Goal: Transaction & Acquisition: Purchase product/service

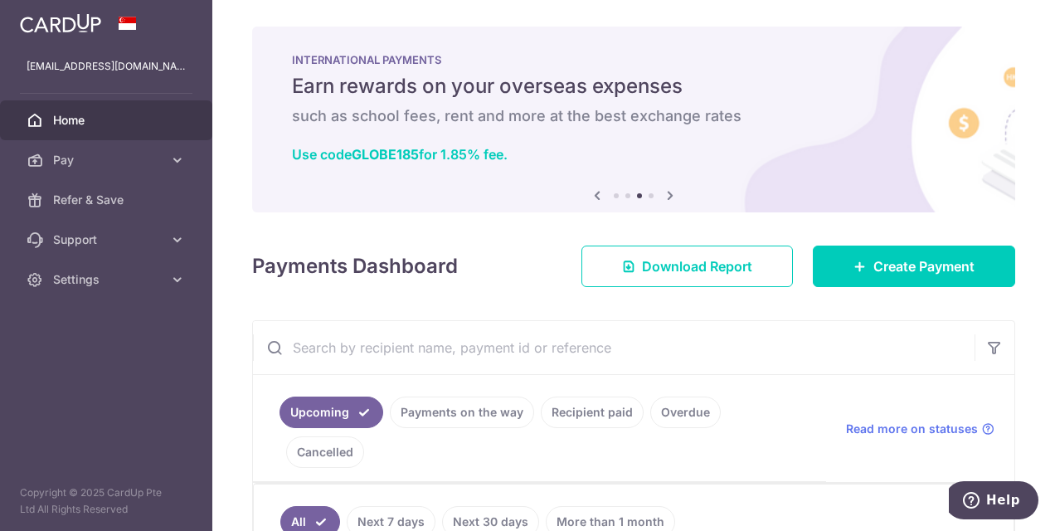
scroll to position [166, 0]
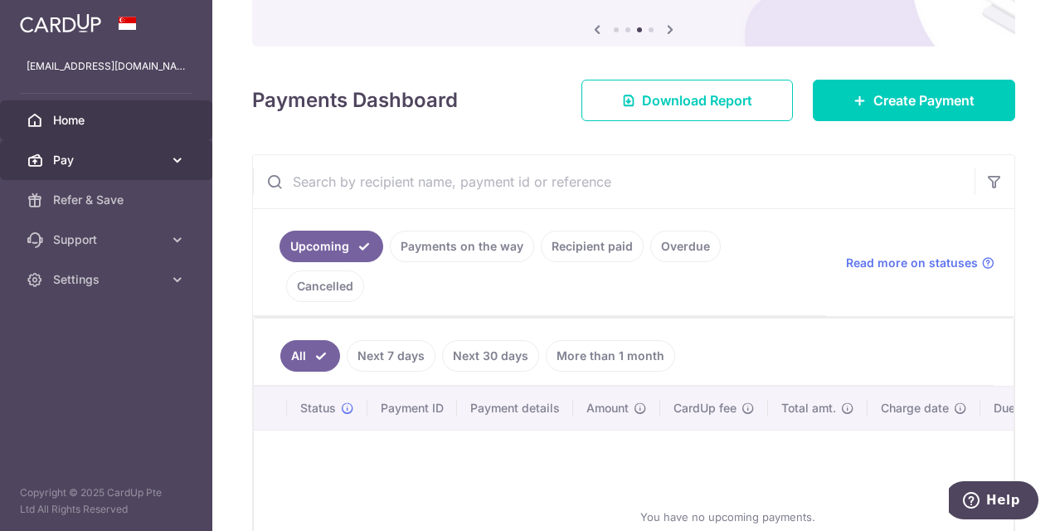
click at [89, 158] on span "Pay" at bounding box center [107, 160] width 109 height 17
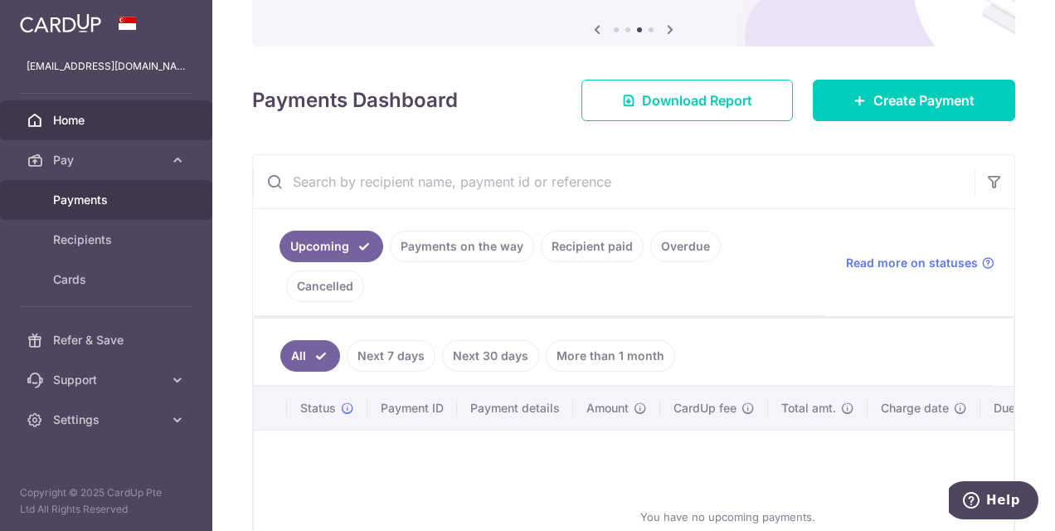
click at [78, 197] on span "Payments" at bounding box center [107, 200] width 109 height 17
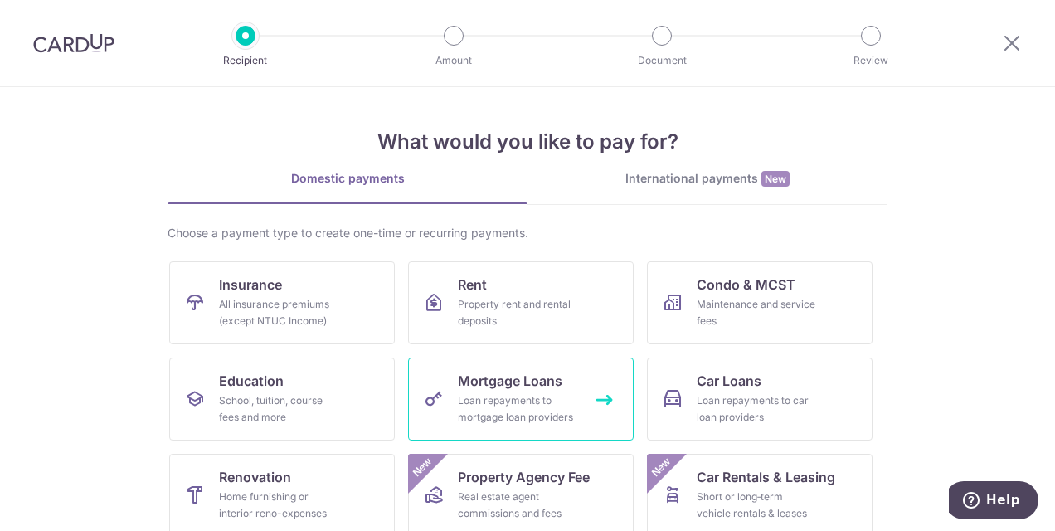
click at [461, 388] on span "Mortgage Loans" at bounding box center [510, 381] width 105 height 20
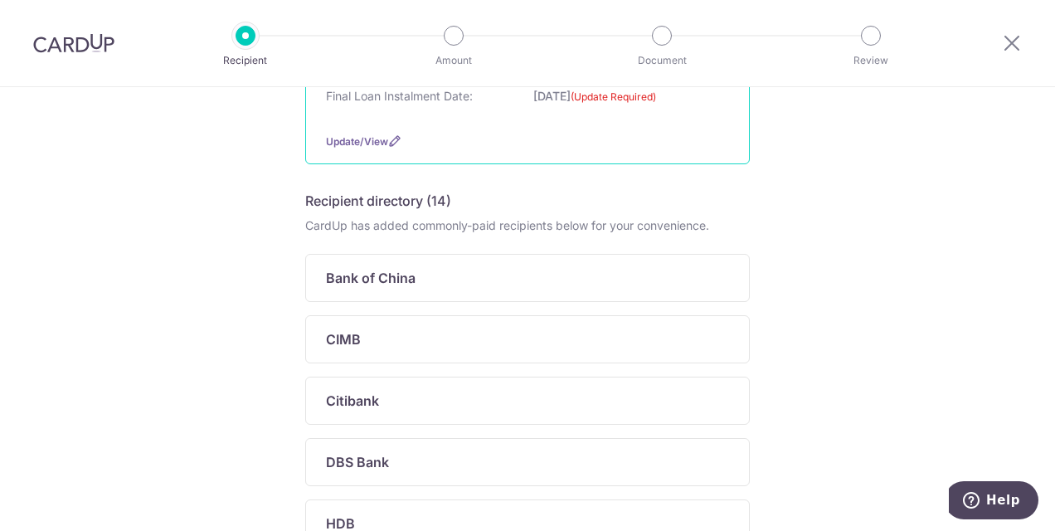
scroll to position [166, 0]
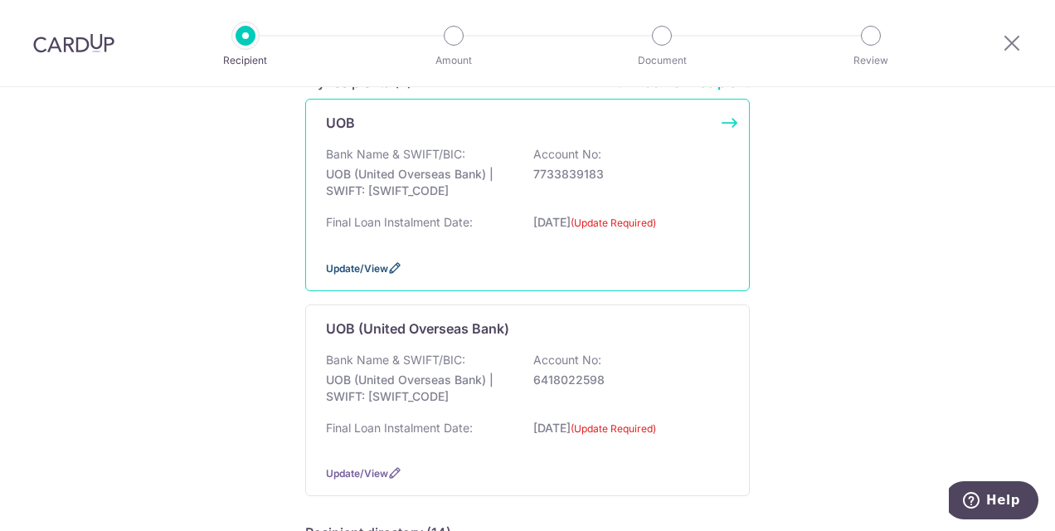
click at [393, 268] on icon at bounding box center [394, 267] width 13 height 13
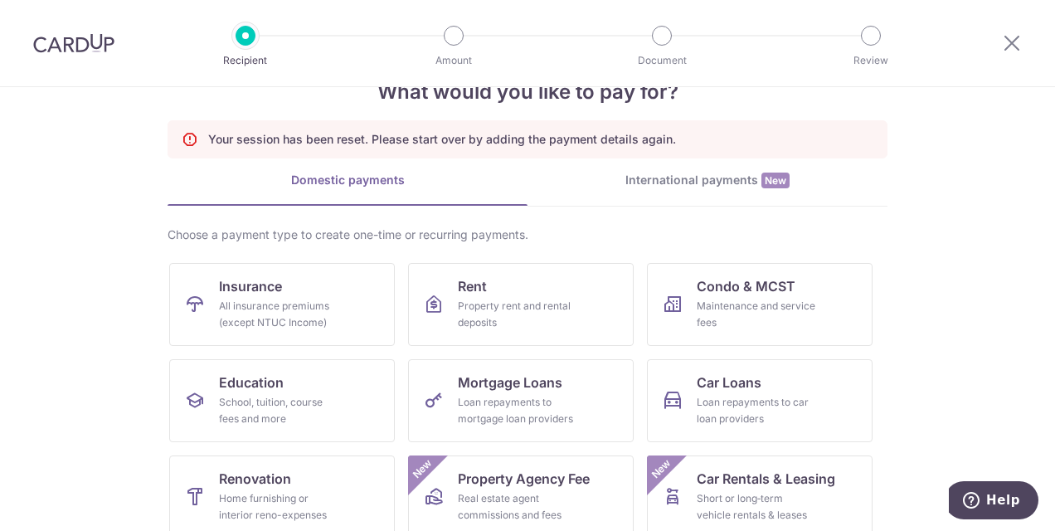
scroll to position [83, 0]
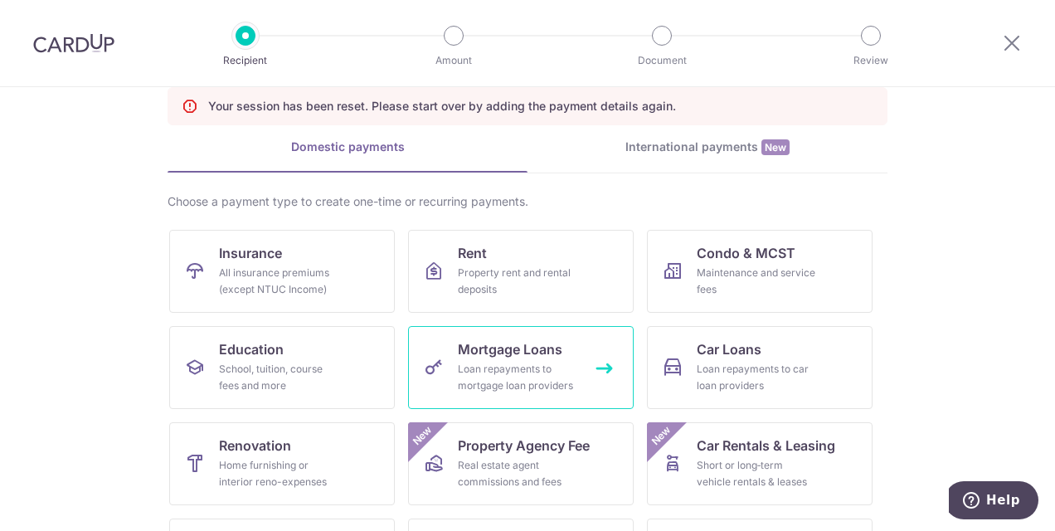
click at [507, 367] on div "Loan repayments to mortgage loan providers" at bounding box center [517, 377] width 119 height 33
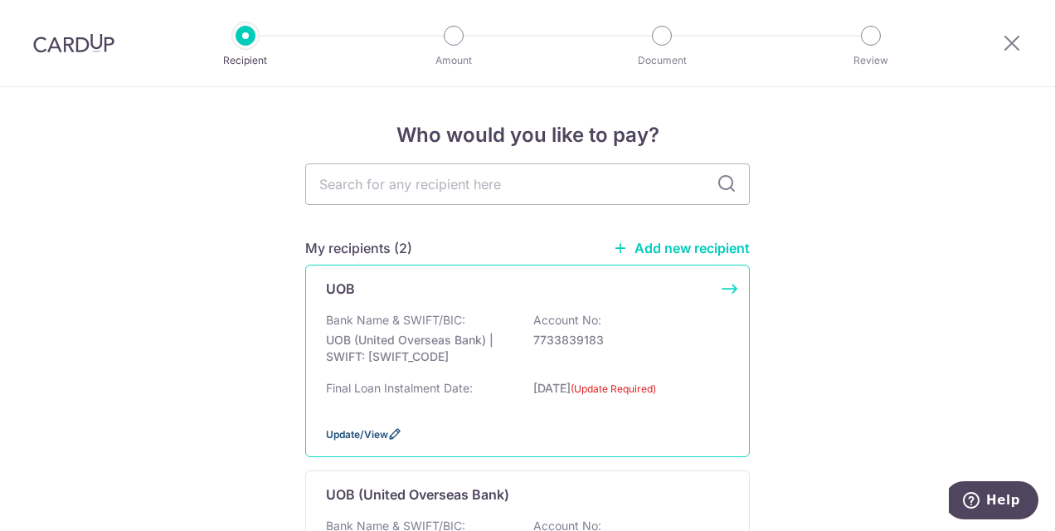
click at [375, 430] on span "Update/View" at bounding box center [357, 434] width 62 height 12
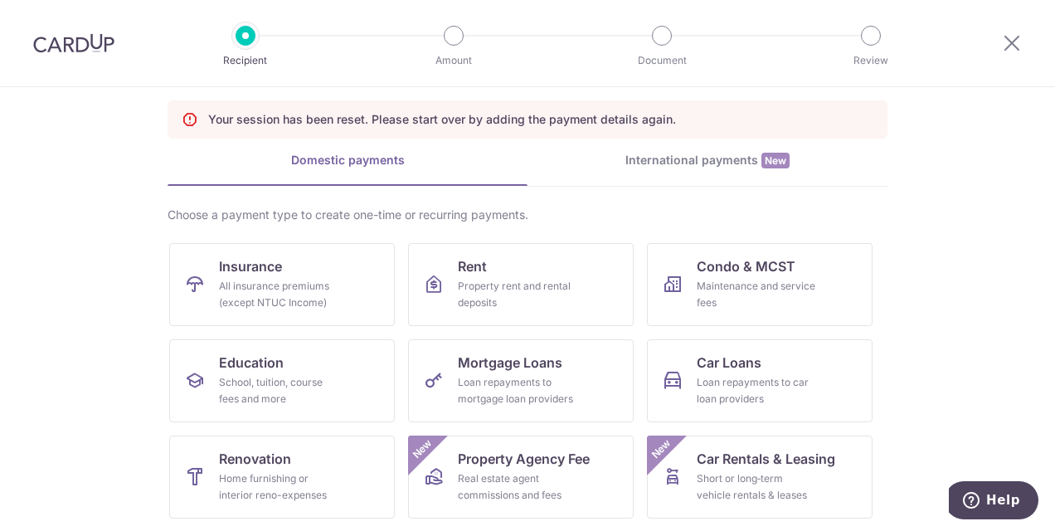
scroll to position [249, 0]
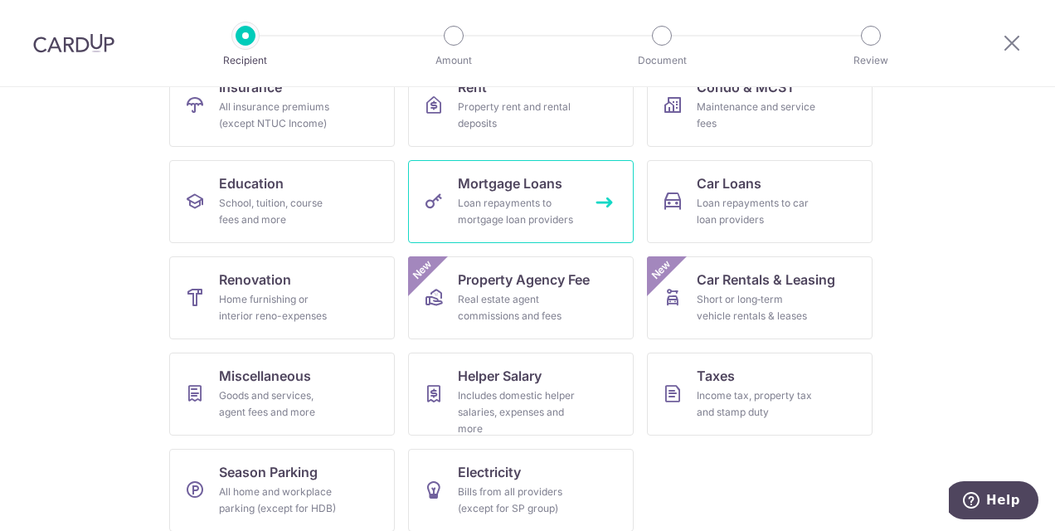
click at [557, 204] on div "Loan repayments to mortgage loan providers" at bounding box center [517, 211] width 119 height 33
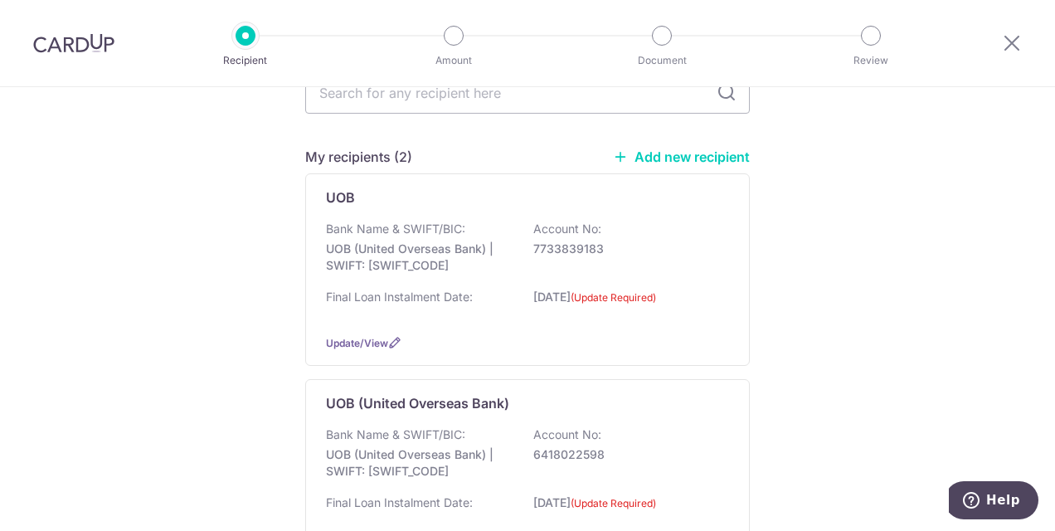
scroll to position [166, 0]
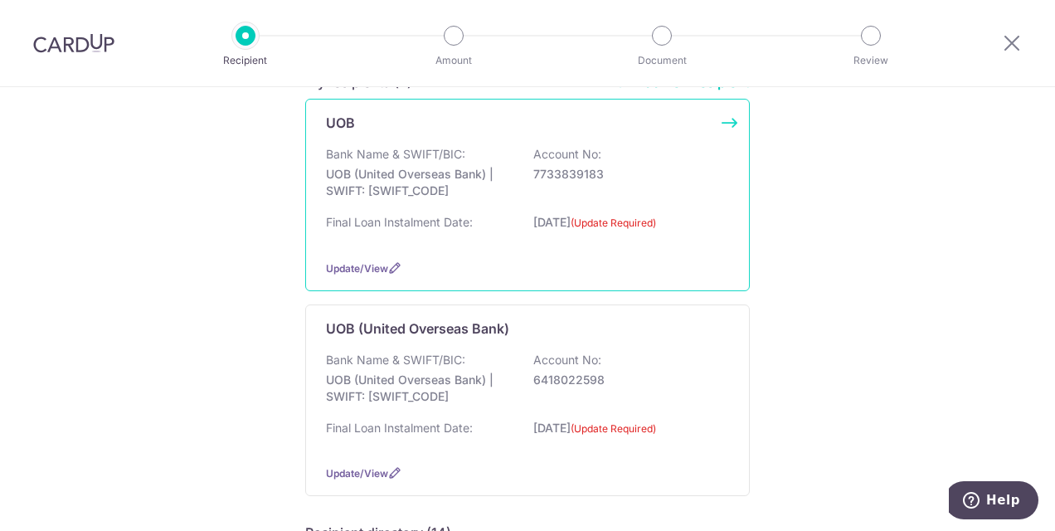
click at [560, 255] on div "UOB Bank Name & SWIFT/BIC: UOB (United Overseas Bank) | SWIFT: [SWIFT_CODE] Acc…" at bounding box center [527, 195] width 445 height 192
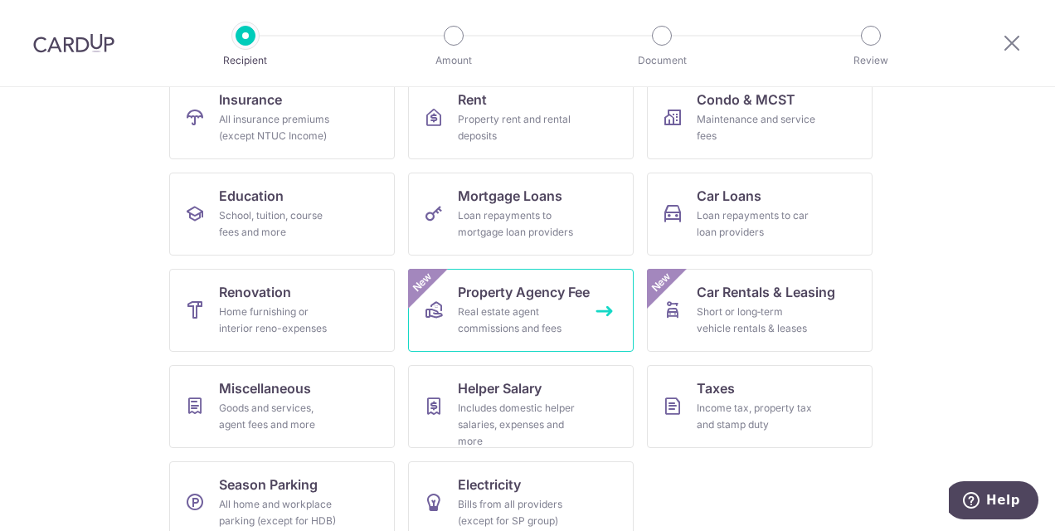
scroll to position [249, 0]
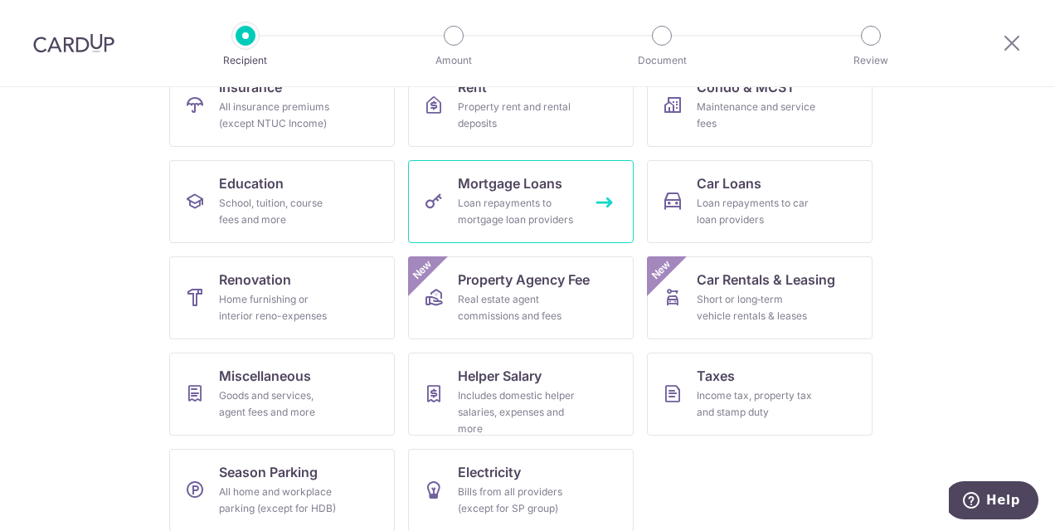
click at [572, 216] on div "Loan repayments to mortgage loan providers" at bounding box center [517, 211] width 119 height 33
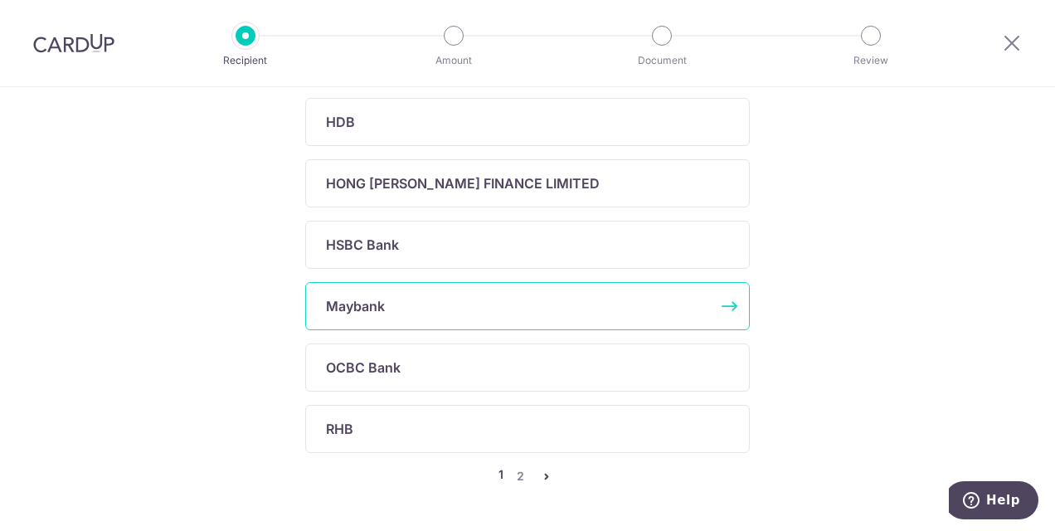
scroll to position [912, 0]
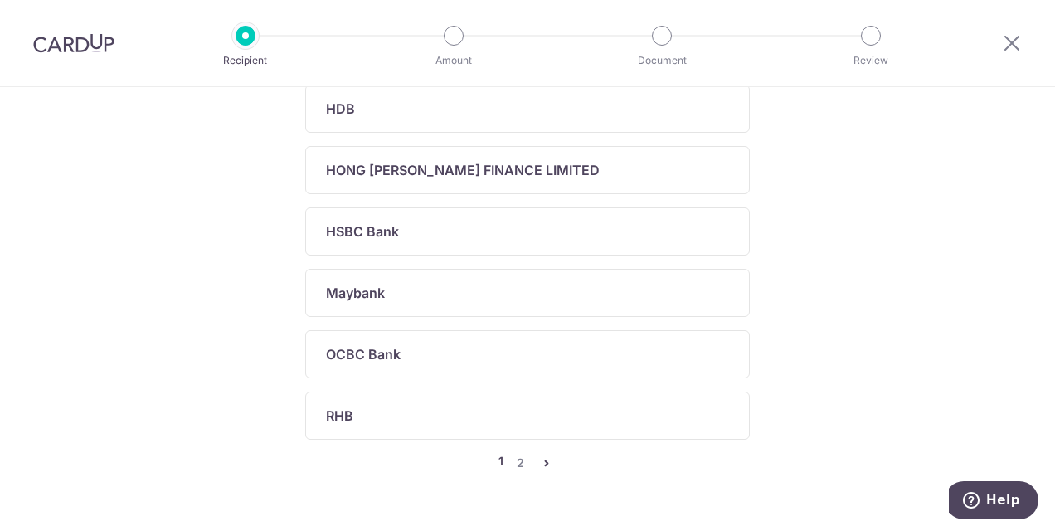
click at [540, 457] on icon "pager" at bounding box center [546, 462] width 13 height 13
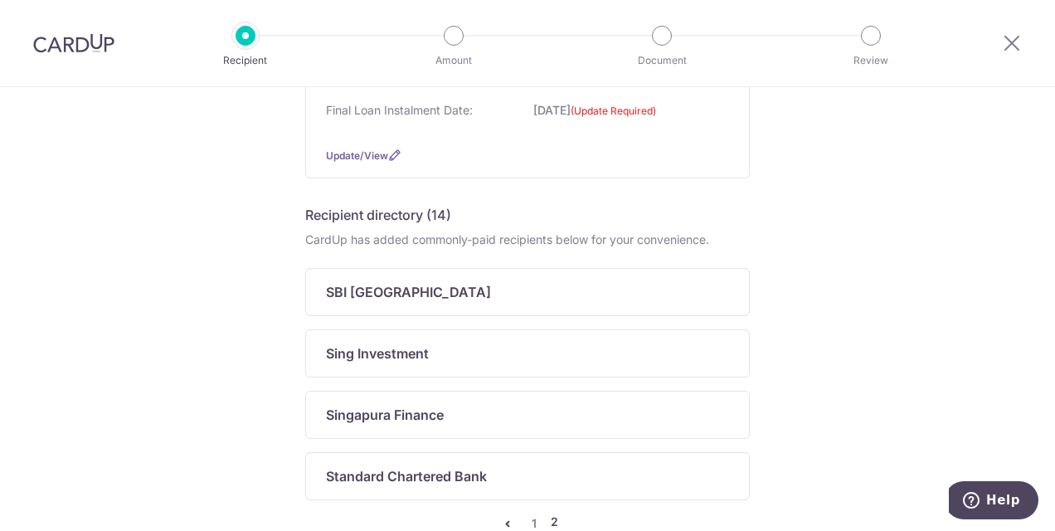
scroll to position [579, 0]
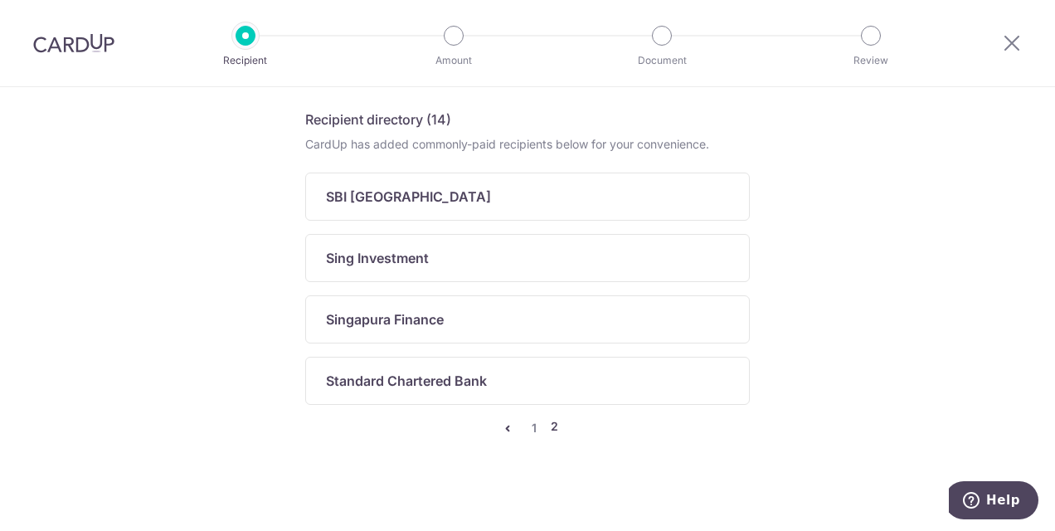
click at [503, 428] on icon "pager" at bounding box center [507, 427] width 13 height 13
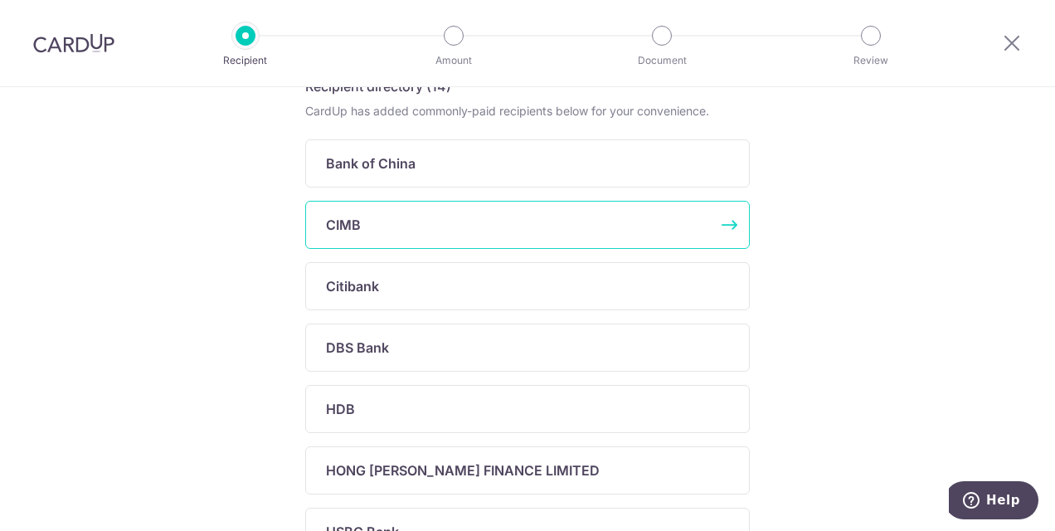
scroll to position [944, 0]
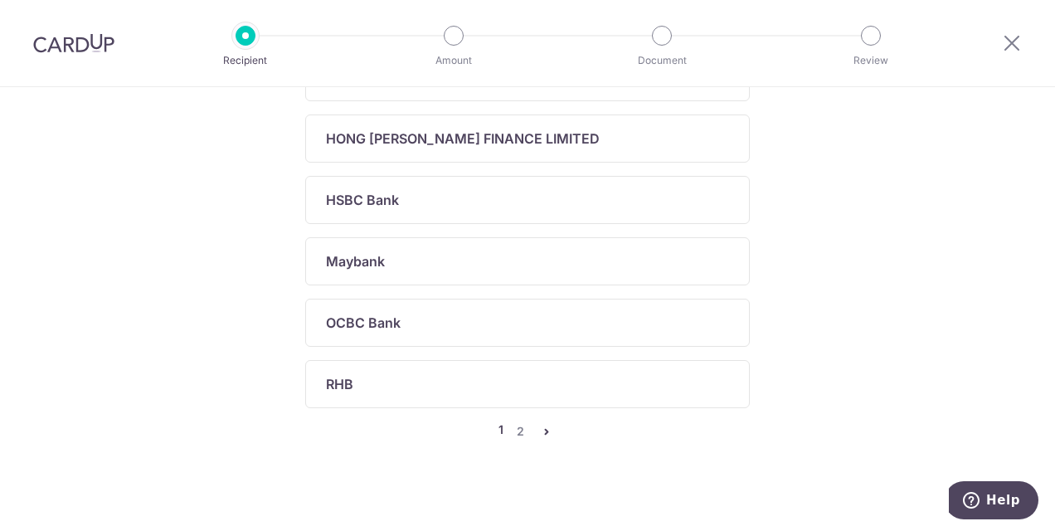
click at [546, 425] on icon "pager" at bounding box center [546, 431] width 13 height 13
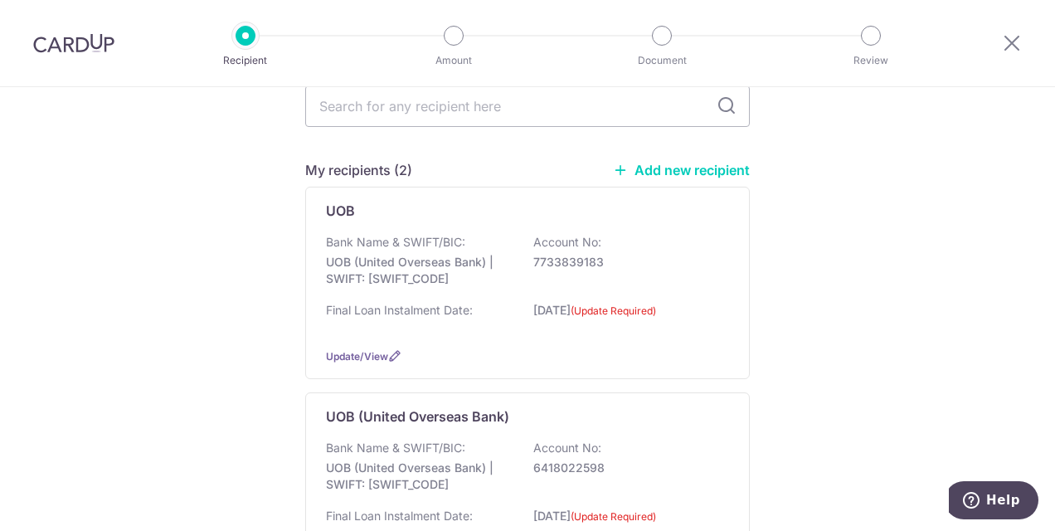
scroll to position [0, 0]
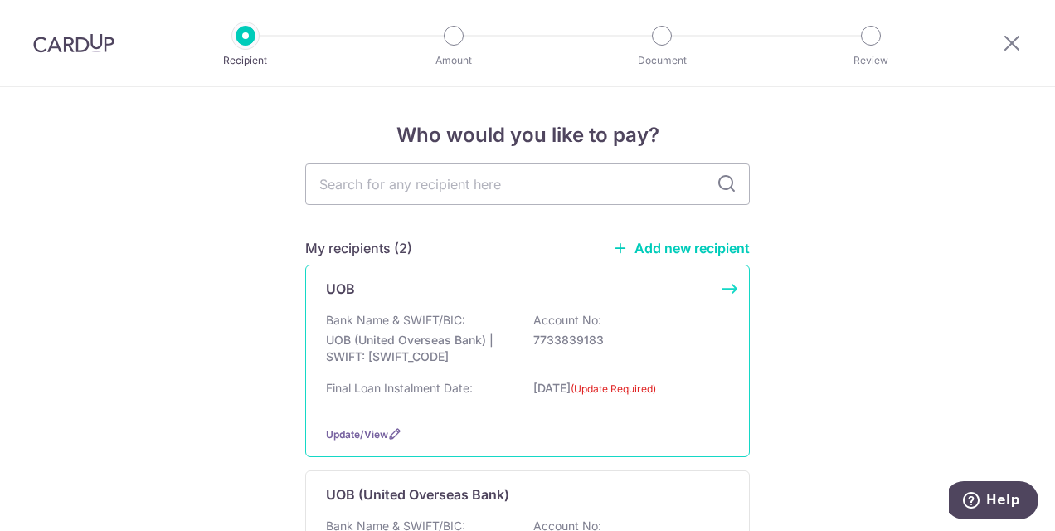
click at [727, 289] on div "UOB Bank Name & SWIFT/BIC: UOB (United Overseas Bank) | SWIFT: UOVBSGSGXXX Acco…" at bounding box center [527, 361] width 445 height 192
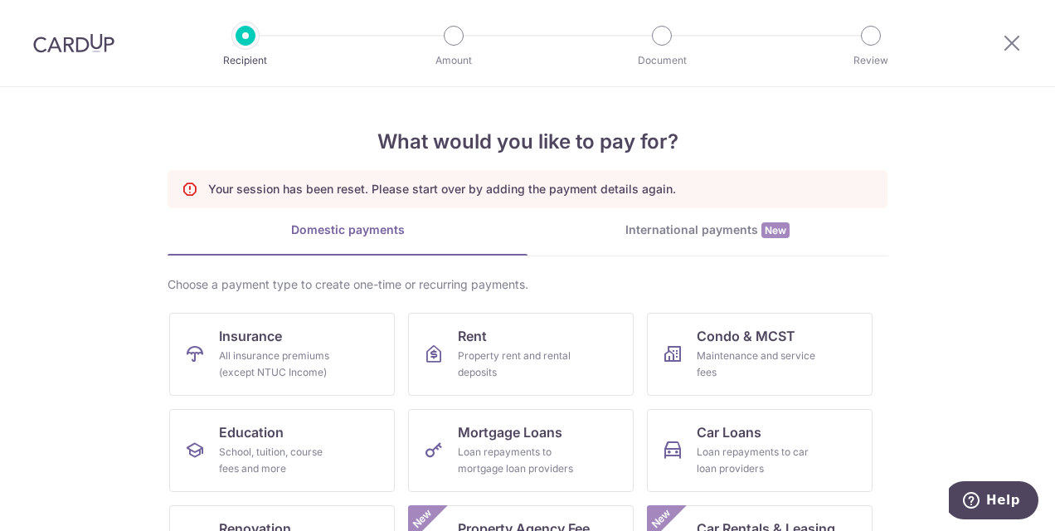
scroll to position [166, 0]
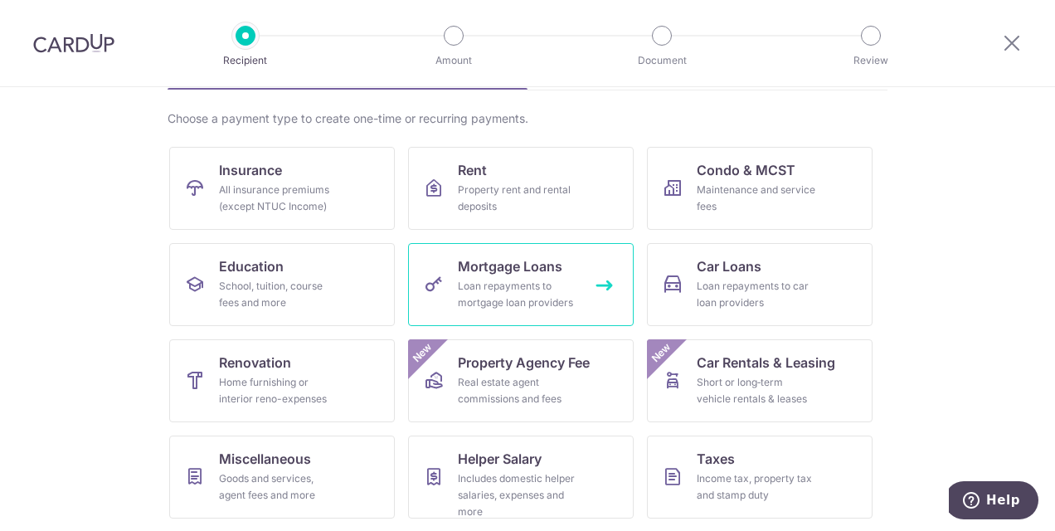
click at [474, 287] on div "Loan repayments to mortgage loan providers" at bounding box center [517, 294] width 119 height 33
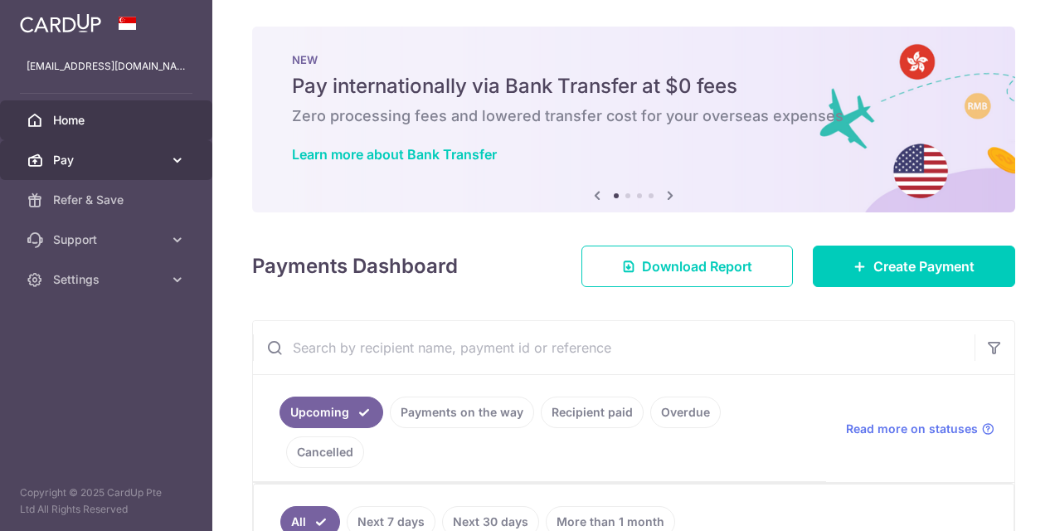
click at [83, 162] on span "Pay" at bounding box center [107, 160] width 109 height 17
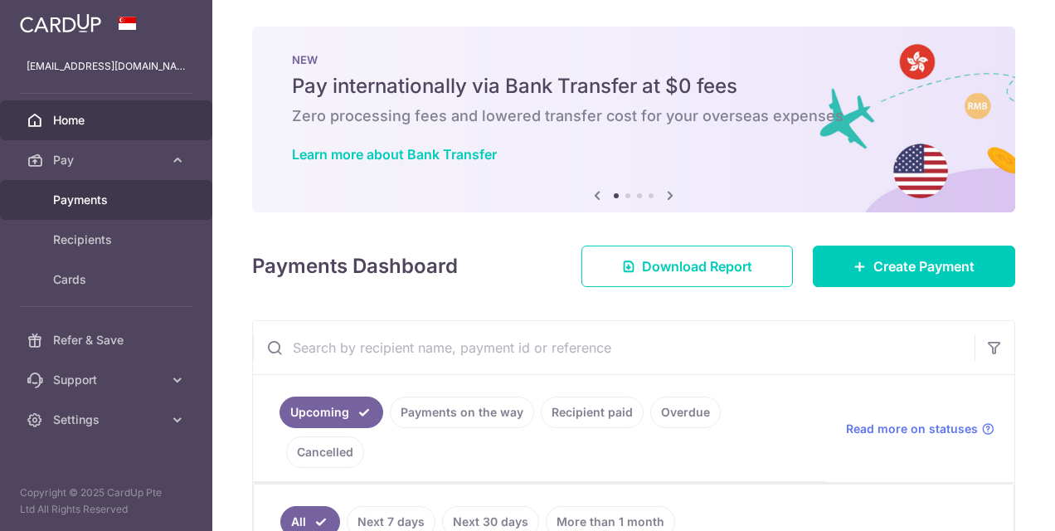
click at [105, 197] on span "Payments" at bounding box center [107, 200] width 109 height 17
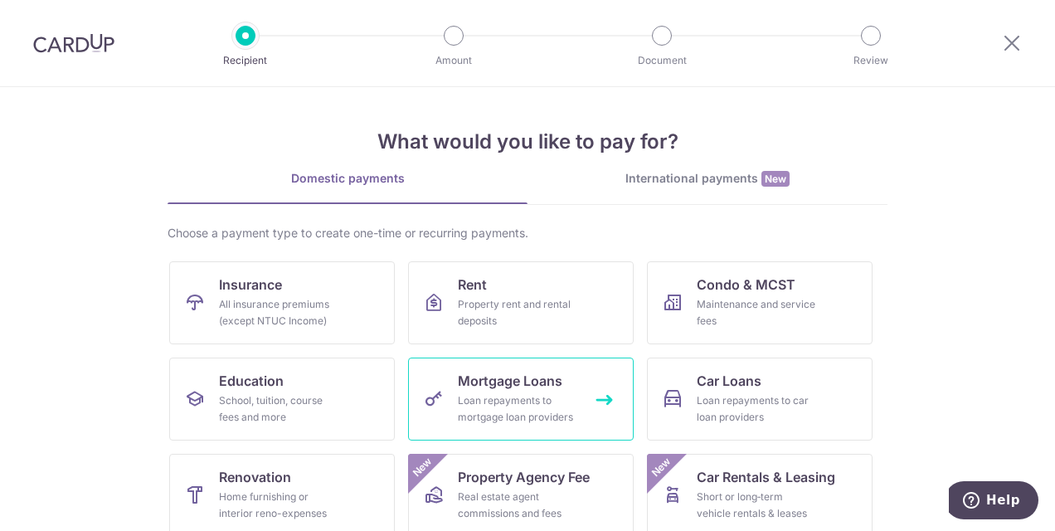
click at [562, 410] on div "Loan repayments to mortgage loan providers" at bounding box center [517, 408] width 119 height 33
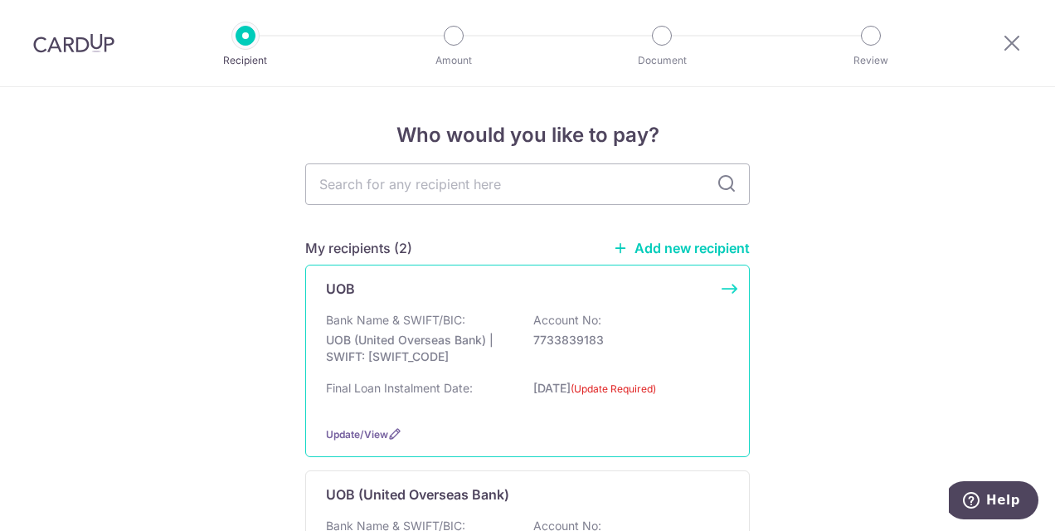
click at [730, 284] on div "UOB Bank Name & SWIFT/BIC: UOB (United Overseas Bank) | SWIFT: UOVBSGSGXXX Acco…" at bounding box center [527, 361] width 445 height 192
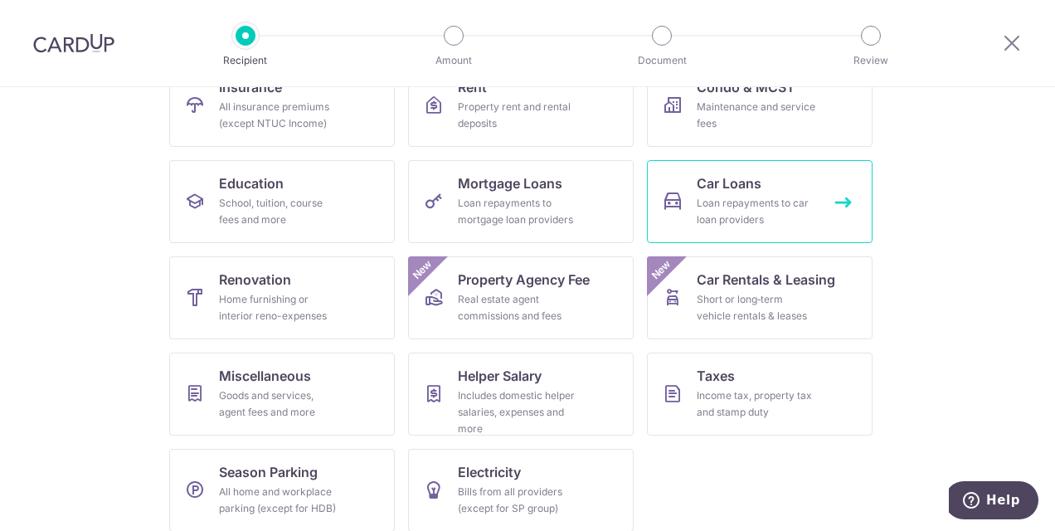
scroll to position [166, 0]
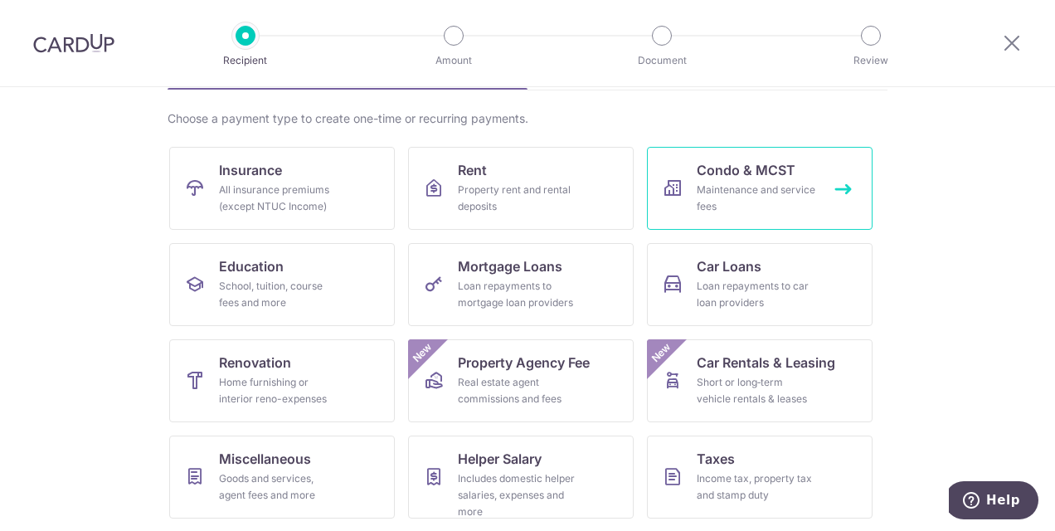
click at [719, 196] on div "Maintenance and service fees" at bounding box center [756, 198] width 119 height 33
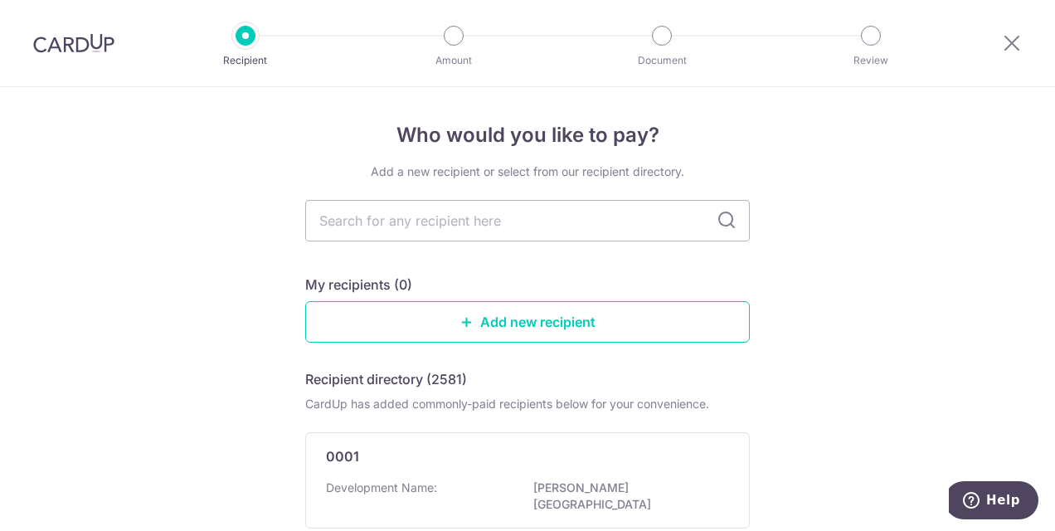
click at [93, 40] on img at bounding box center [73, 43] width 81 height 20
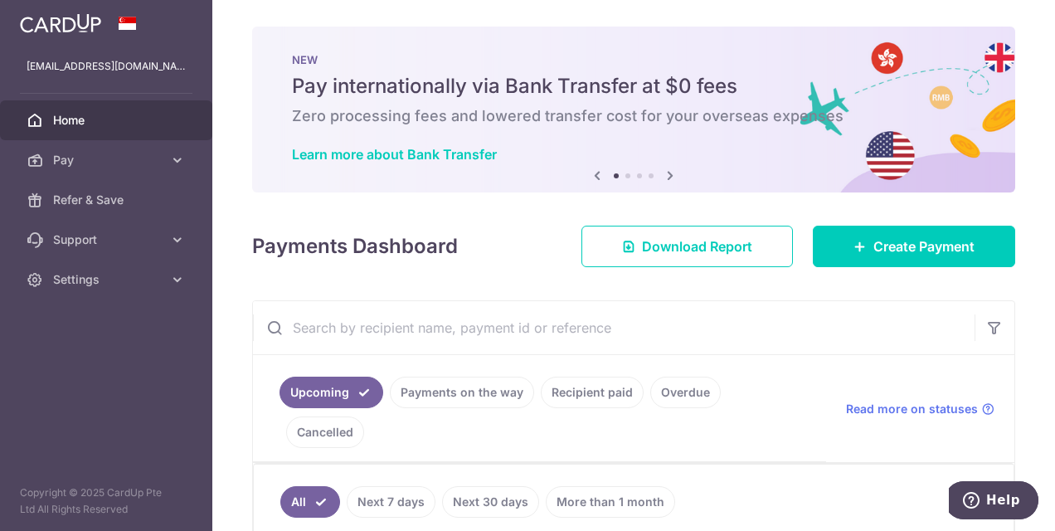
scroll to position [83, 0]
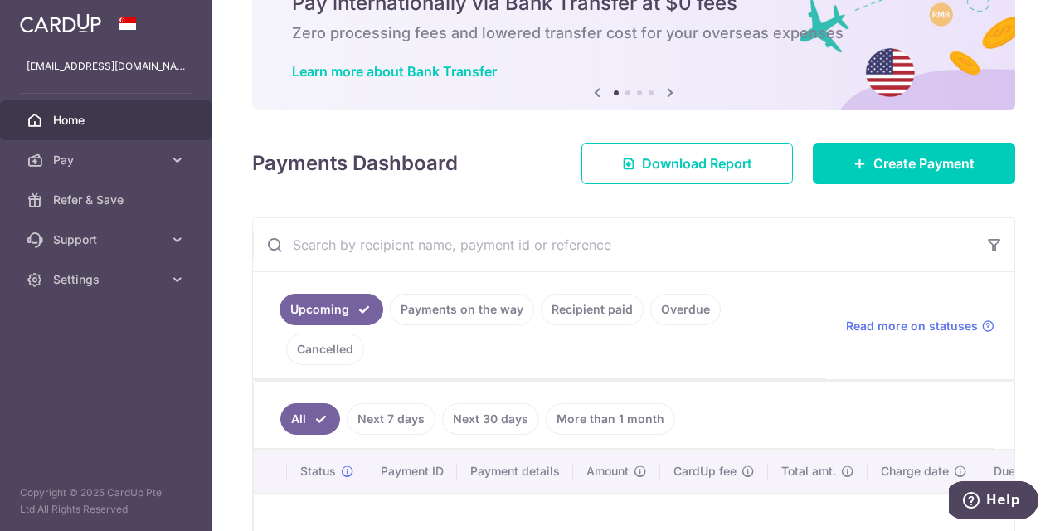
click at [615, 312] on link "Recipient paid" at bounding box center [592, 310] width 103 height 32
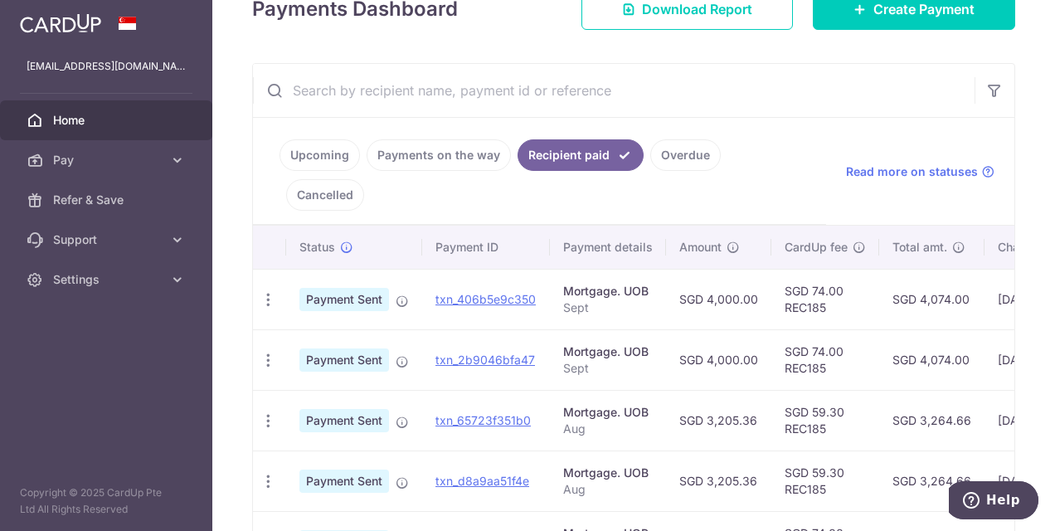
scroll to position [249, 0]
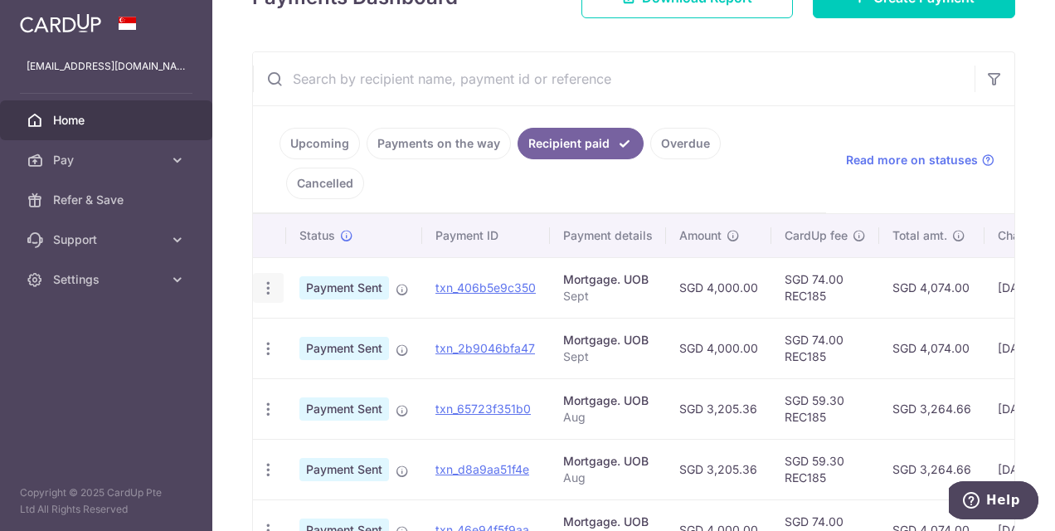
click at [263, 280] on icon "button" at bounding box center [268, 288] width 17 height 17
click at [659, 257] on td "Mortgage. UOB Sept" at bounding box center [608, 287] width 116 height 61
click at [976, 257] on td "SGD 4,074.00" at bounding box center [931, 287] width 105 height 61
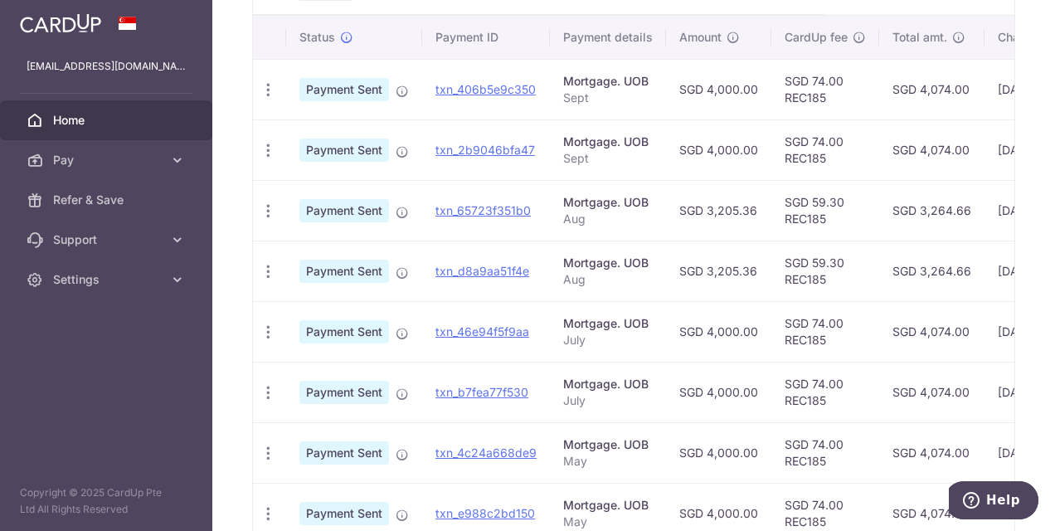
scroll to position [332, 0]
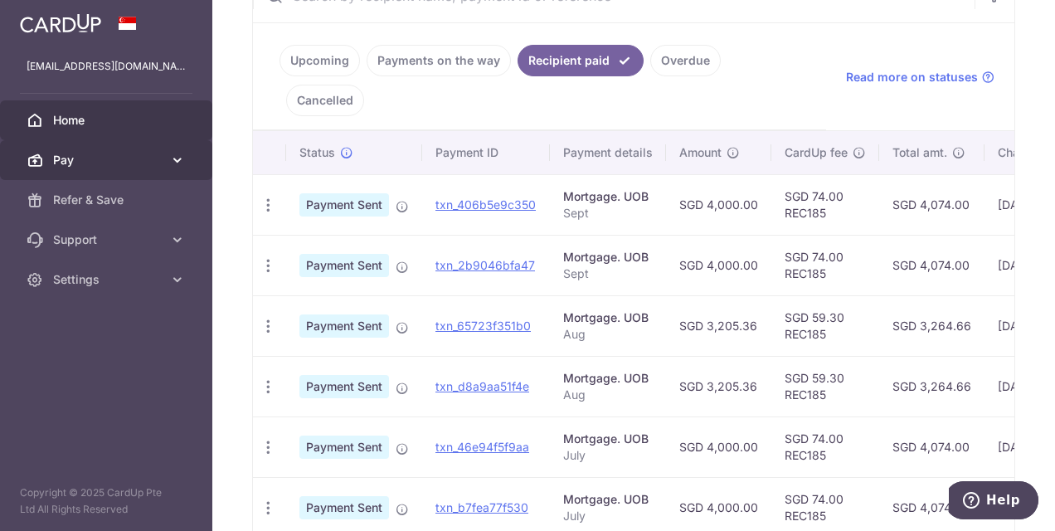
click at [163, 148] on link "Pay" at bounding box center [106, 160] width 212 height 40
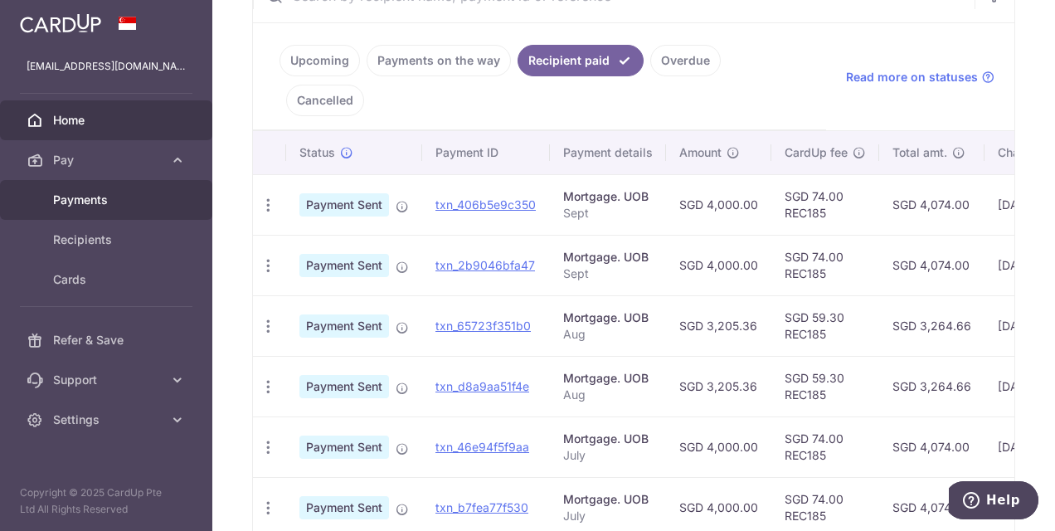
click at [123, 197] on span "Payments" at bounding box center [107, 200] width 109 height 17
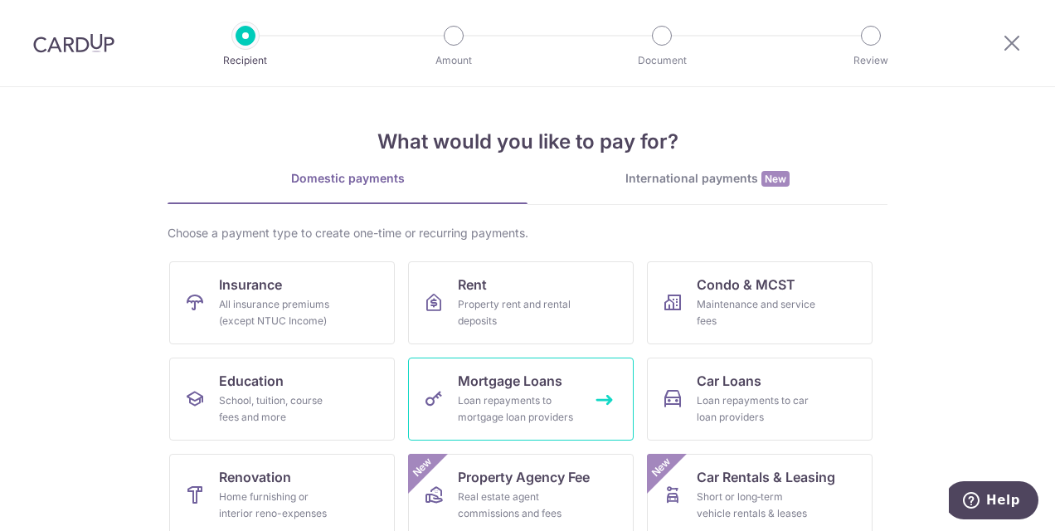
click at [506, 382] on span "Mortgage Loans" at bounding box center [510, 381] width 105 height 20
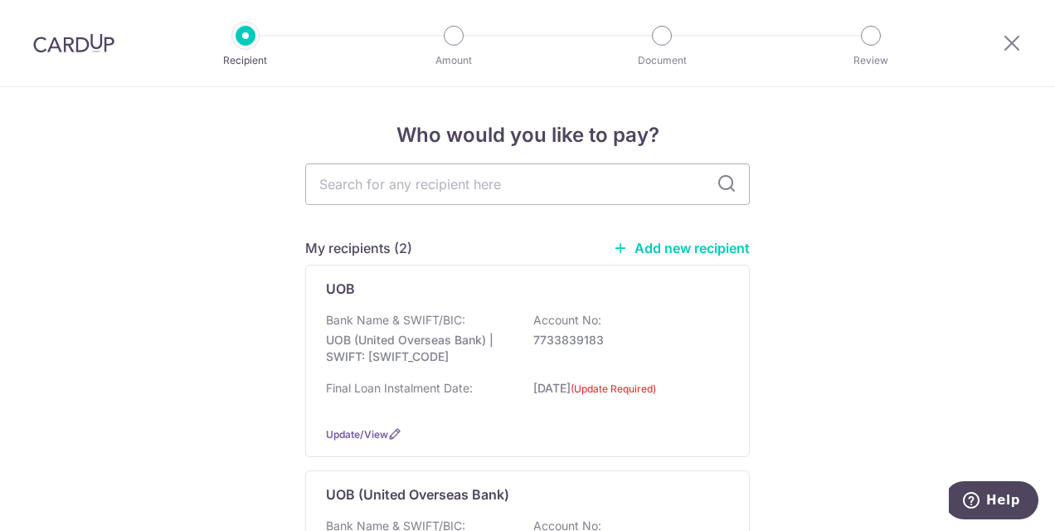
click at [731, 244] on link "Add new recipient" at bounding box center [681, 248] width 137 height 17
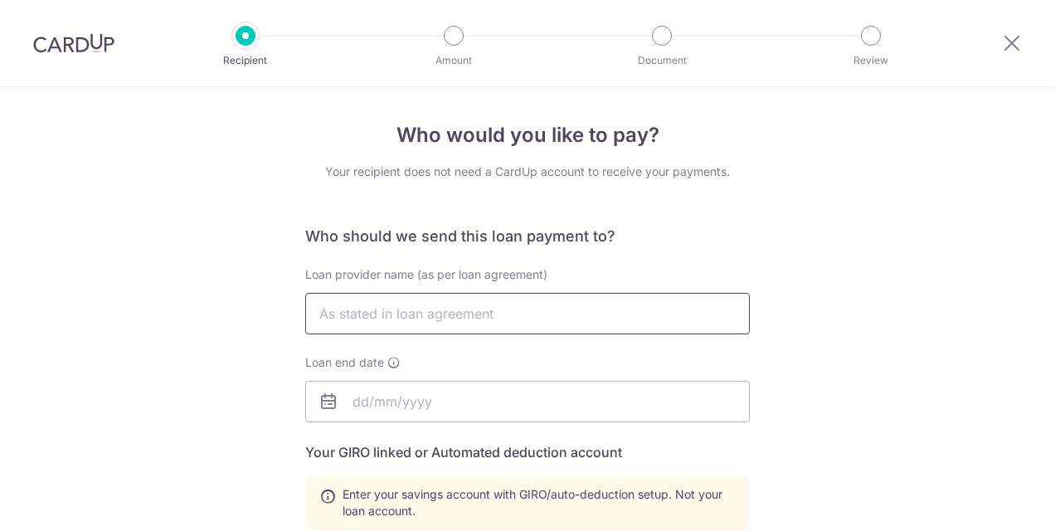
click at [519, 316] on input "text" at bounding box center [527, 313] width 445 height 41
drag, startPoint x: 440, startPoint y: 303, endPoint x: 347, endPoint y: 318, distance: 94.2
click at [347, 318] on input "UOB Loan" at bounding box center [527, 313] width 445 height 41
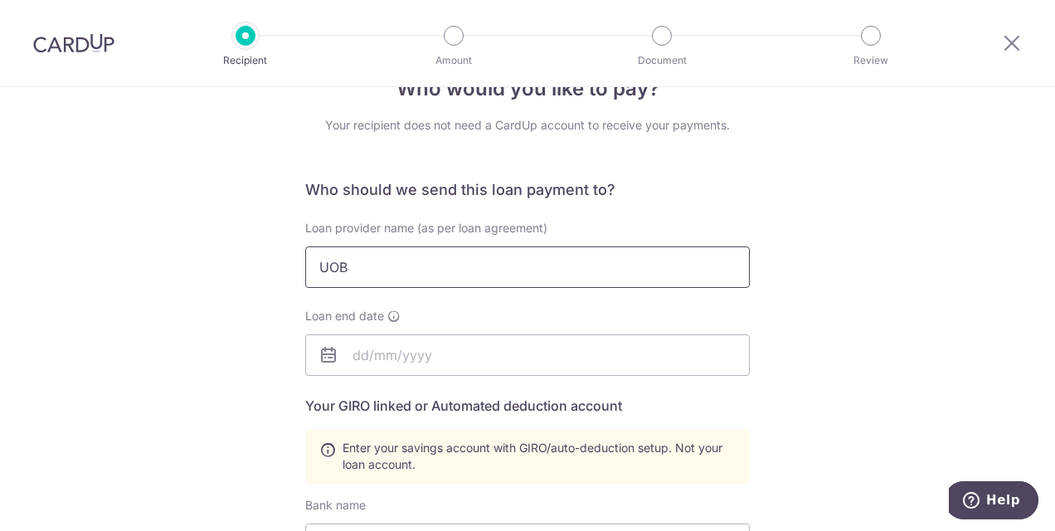
scroll to position [166, 0]
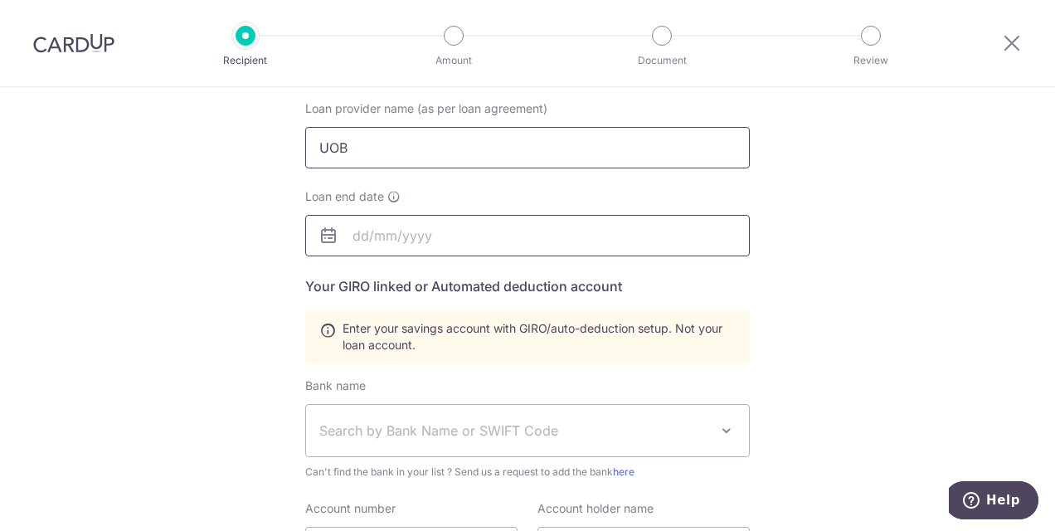
type input "UOB"
click at [400, 244] on input "text" at bounding box center [527, 235] width 445 height 41
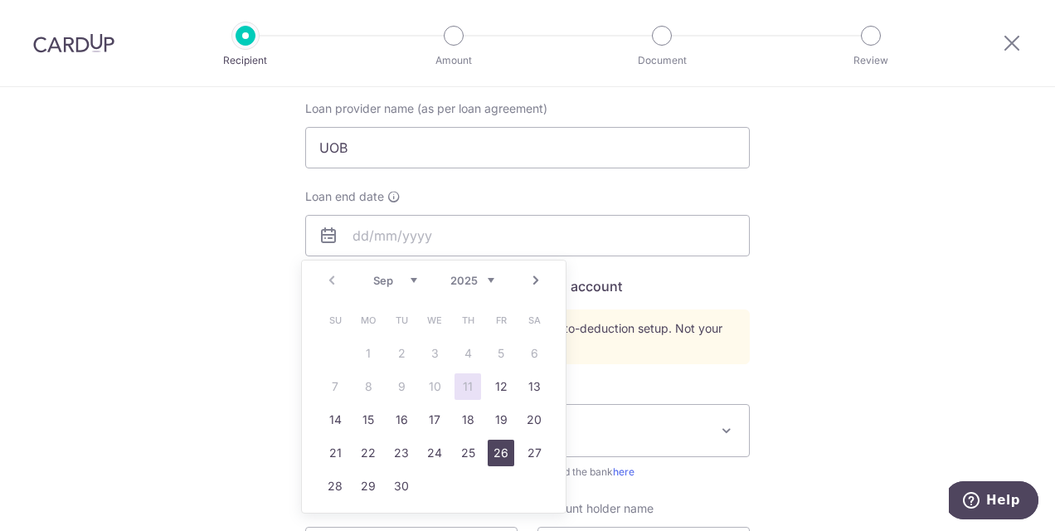
click at [501, 450] on link "26" at bounding box center [501, 453] width 27 height 27
type input "26/09/2025"
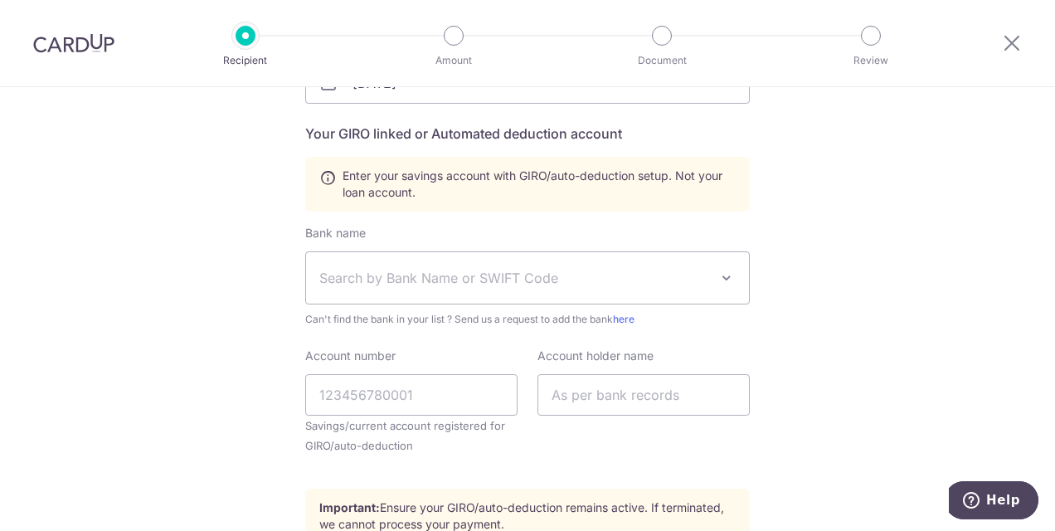
scroll to position [332, 0]
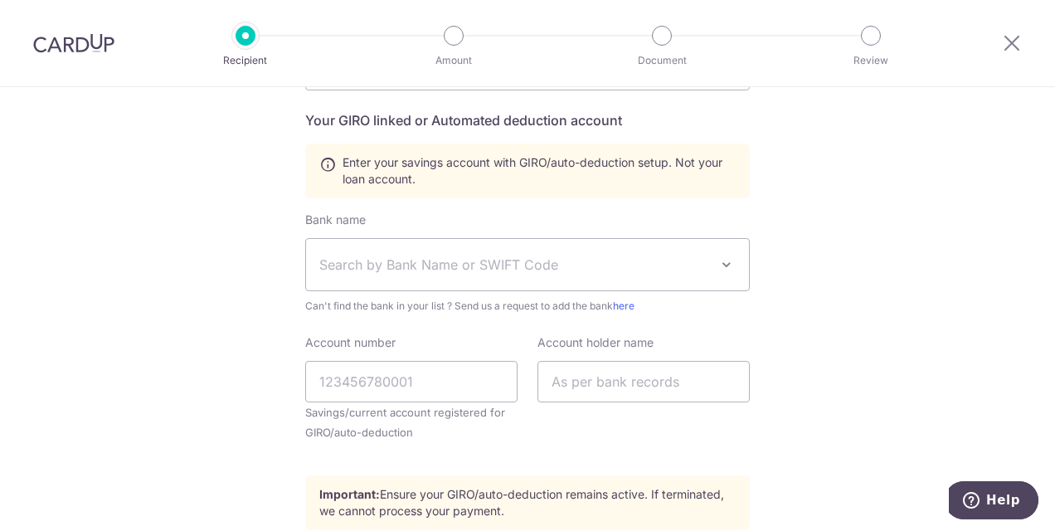
click at [386, 268] on span "Search by Bank Name or SWIFT Code" at bounding box center [514, 265] width 390 height 20
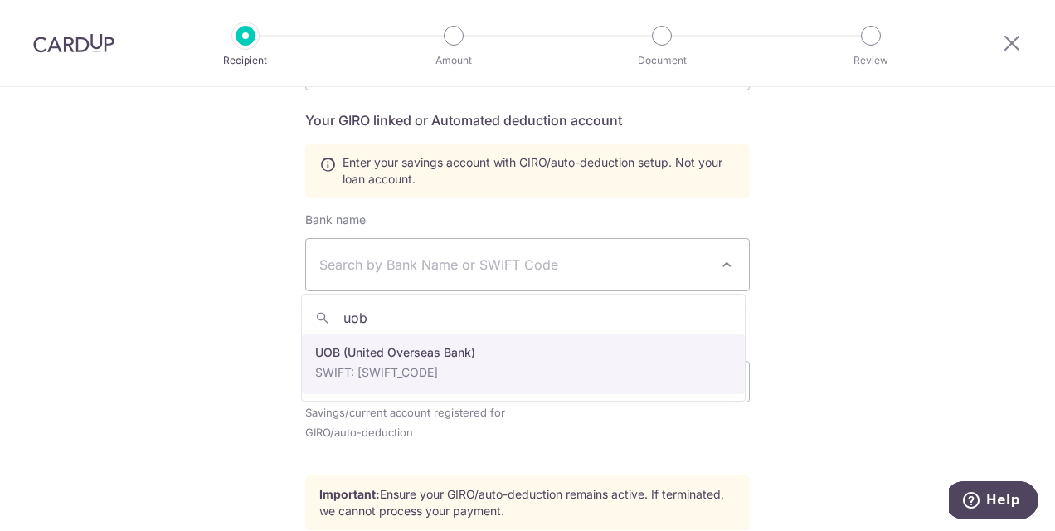
type input "uob"
select select "18"
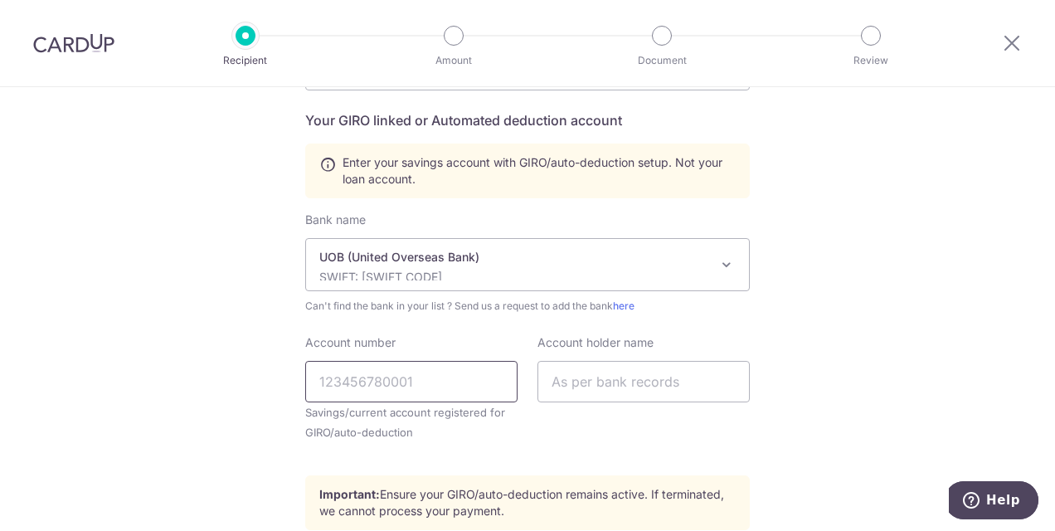
click at [367, 390] on input "Account number" at bounding box center [411, 381] width 212 height 41
paste input "773-383-918-3"
click at [401, 379] on input "773-383-918-3" at bounding box center [411, 381] width 212 height 41
click at [373, 378] on input "773-383-9183" at bounding box center [411, 381] width 212 height 41
click at [346, 377] on input "773-3839183" at bounding box center [411, 381] width 212 height 41
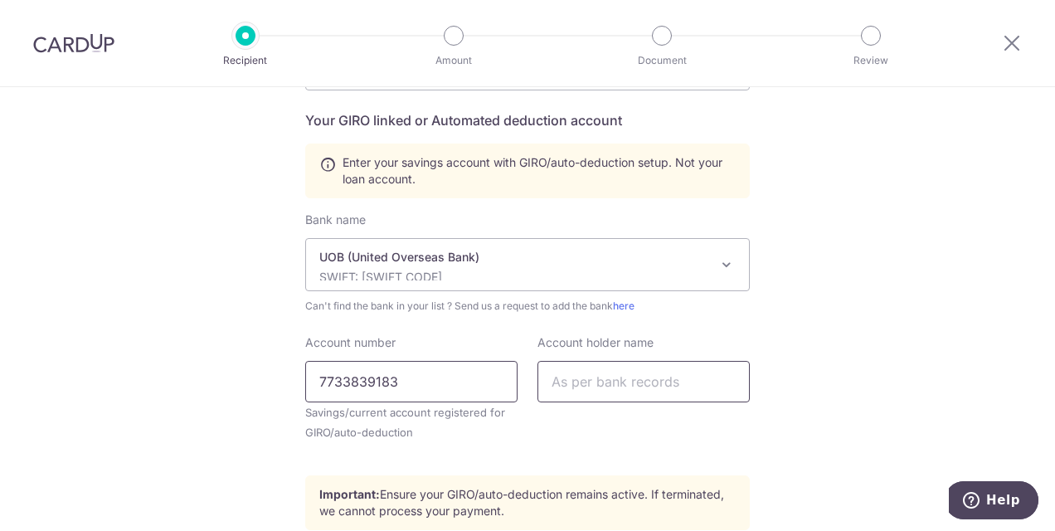
type input "7733839183"
click at [649, 391] on input "text" at bounding box center [643, 381] width 212 height 41
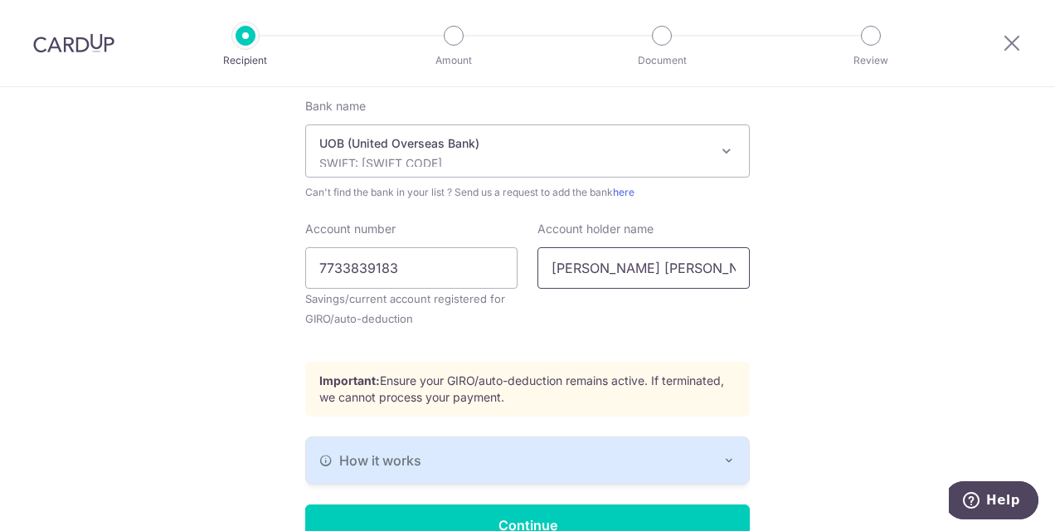
scroll to position [536, 0]
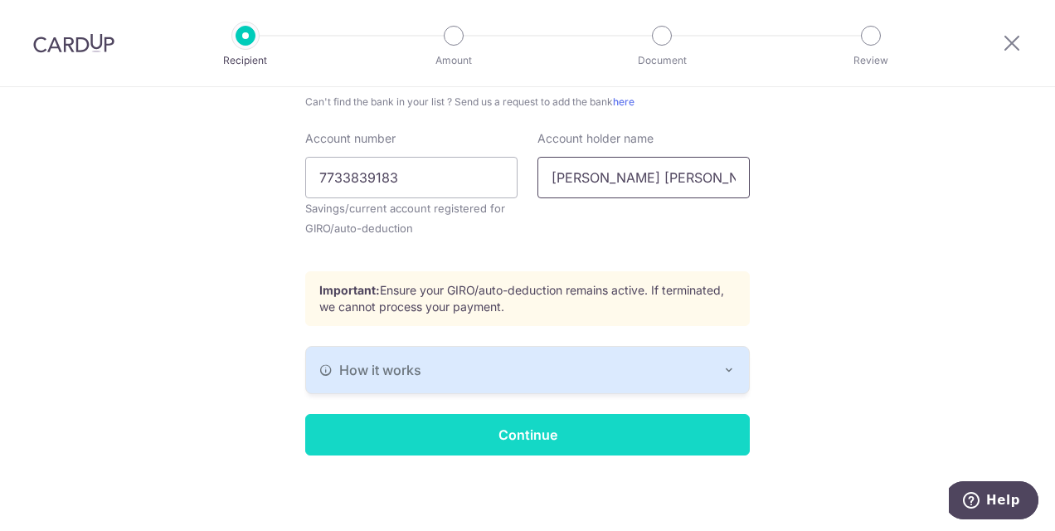
type input "YEO CHENG HWA"
click at [552, 428] on input "Continue" at bounding box center [527, 434] width 445 height 41
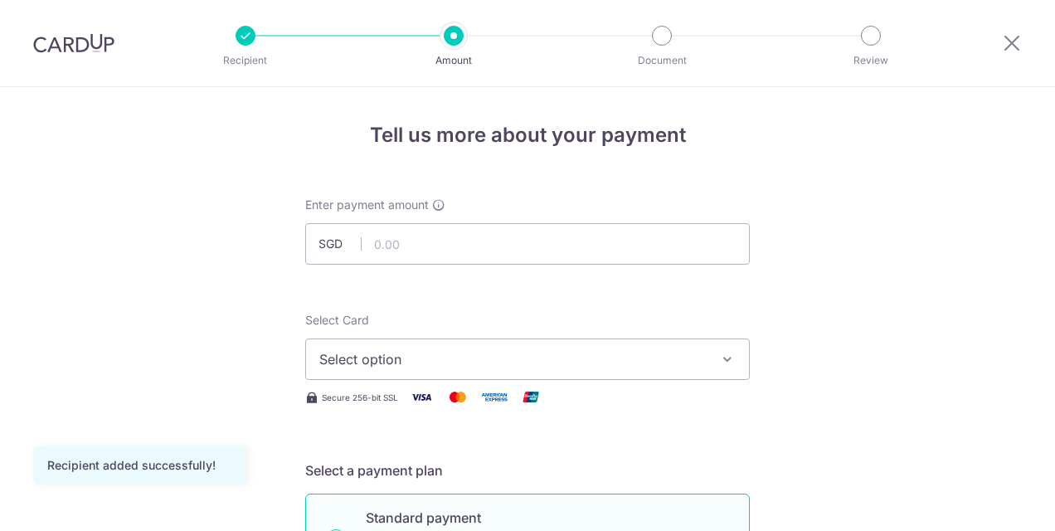
click at [419, 244] on input "text" at bounding box center [527, 243] width 445 height 41
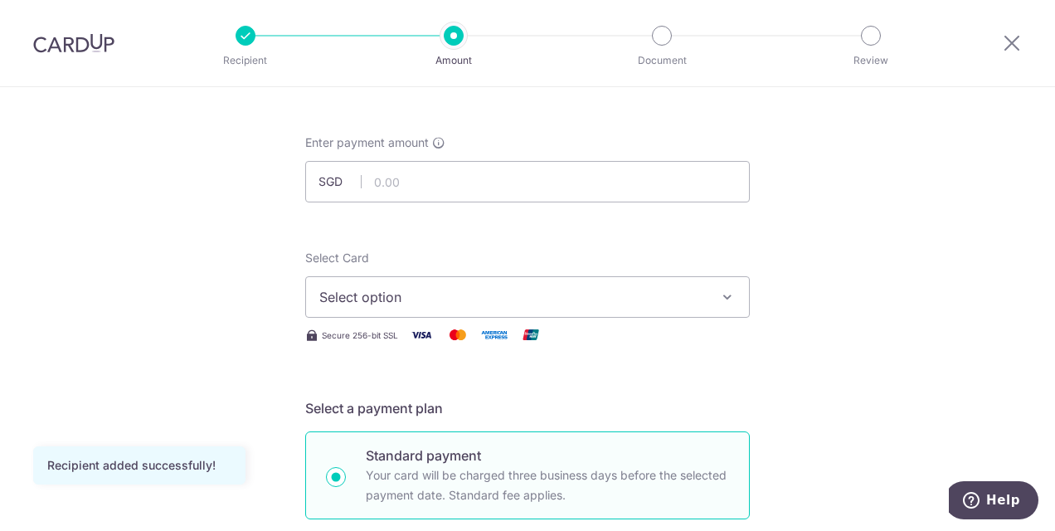
scroll to position [83, 0]
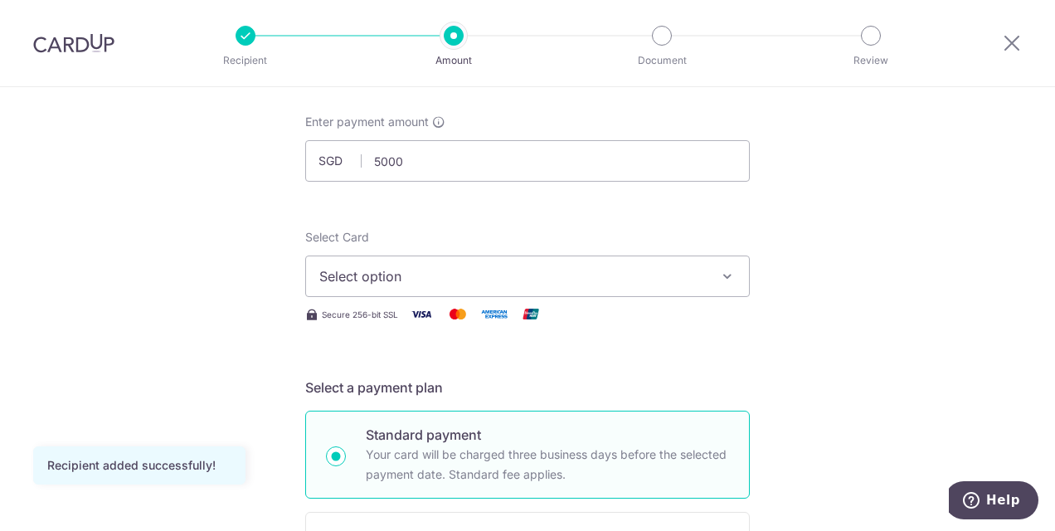
type input "5,000.00"
click at [422, 270] on span "Select option" at bounding box center [512, 276] width 387 height 20
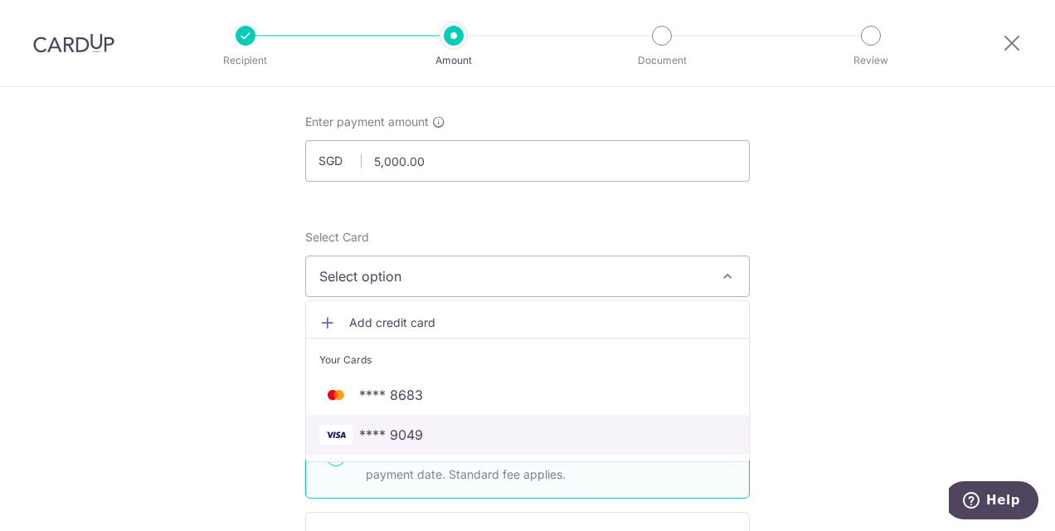
click at [433, 440] on span "**** 9049" at bounding box center [527, 435] width 416 height 20
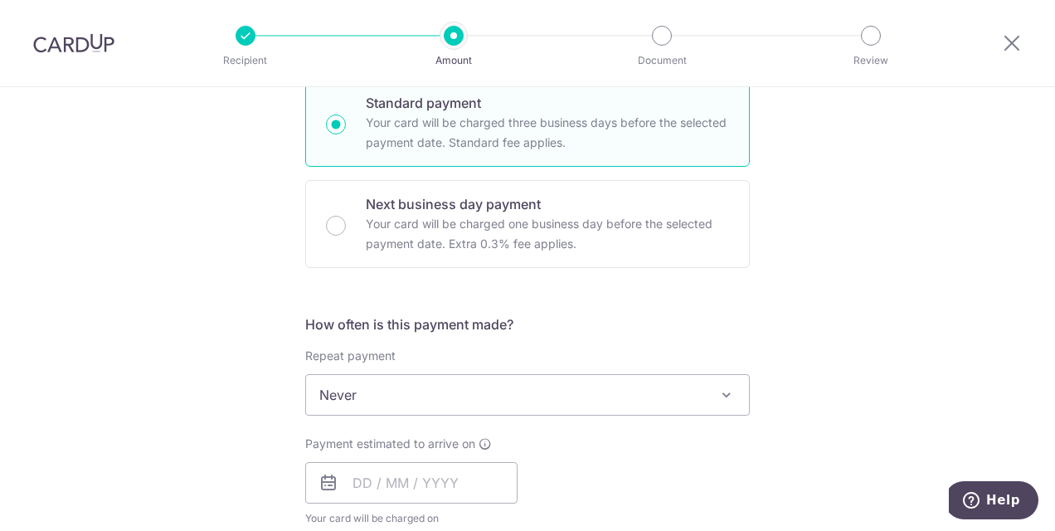
scroll to position [498, 0]
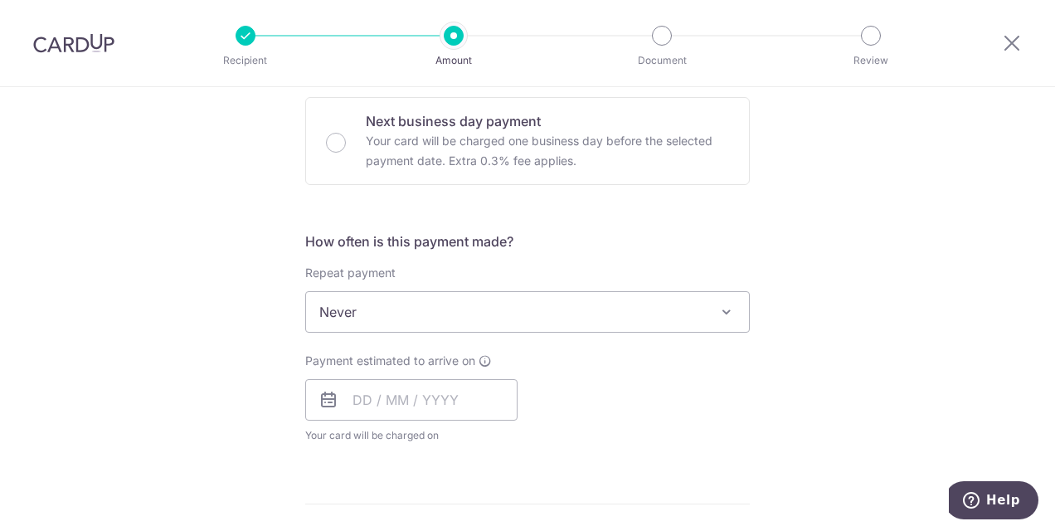
click at [386, 302] on span "Never" at bounding box center [527, 312] width 443 height 40
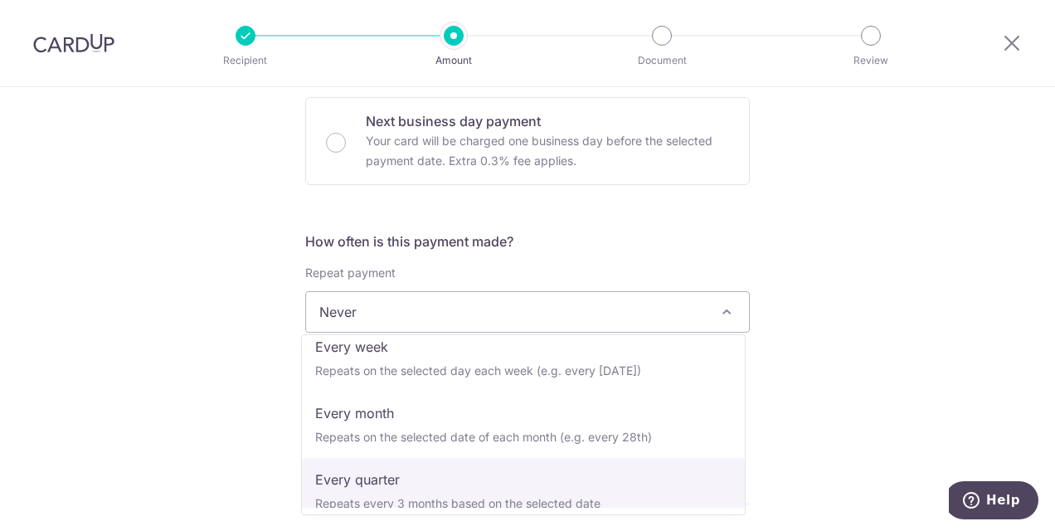
scroll to position [0, 0]
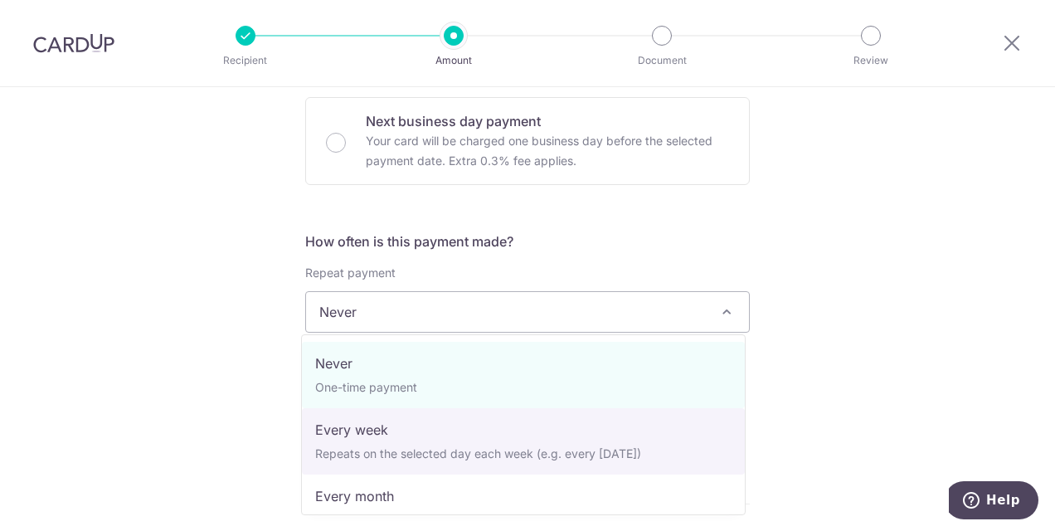
select select "2"
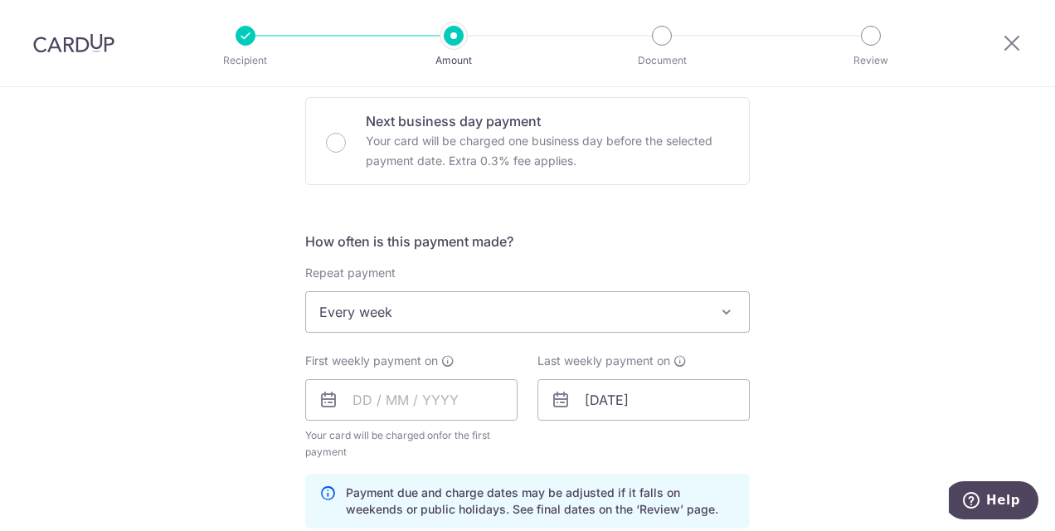
scroll to position [664, 0]
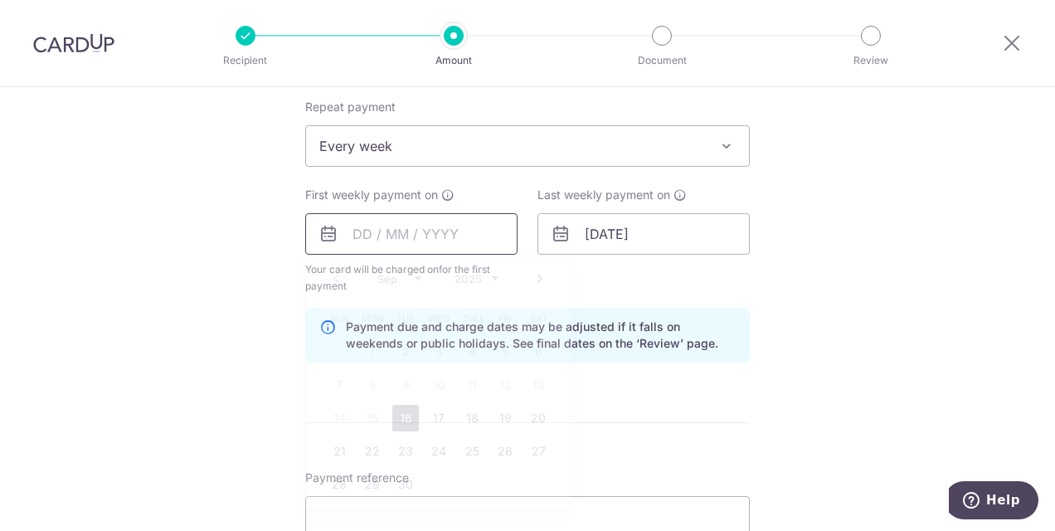
click at [423, 234] on input "text" at bounding box center [411, 233] width 212 height 41
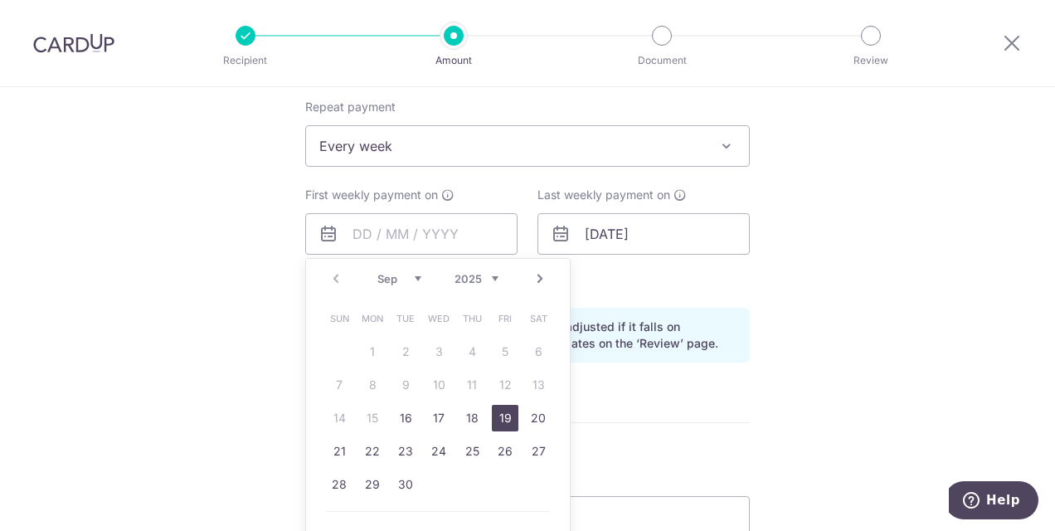
click at [498, 416] on link "19" at bounding box center [505, 418] width 27 height 27
type input "19/09/2025"
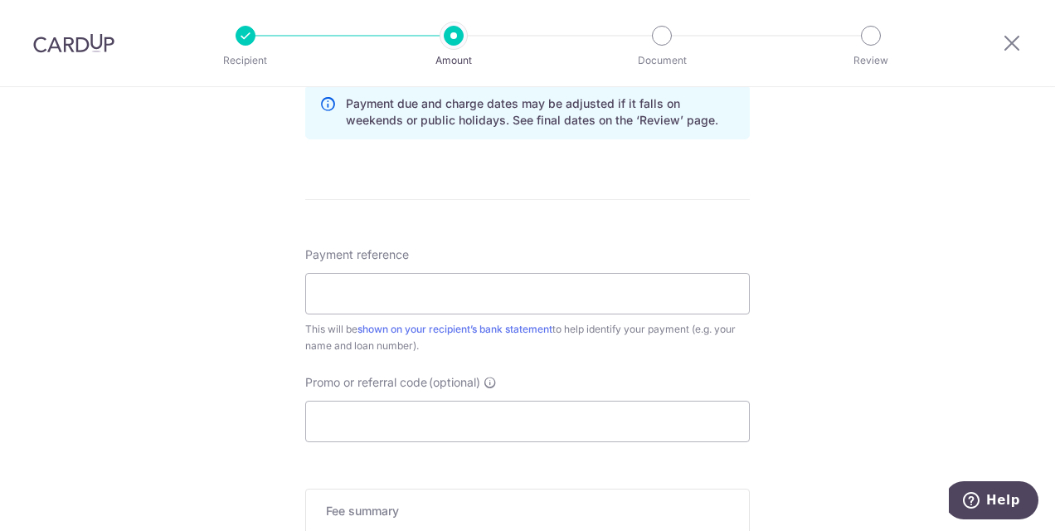
scroll to position [912, 0]
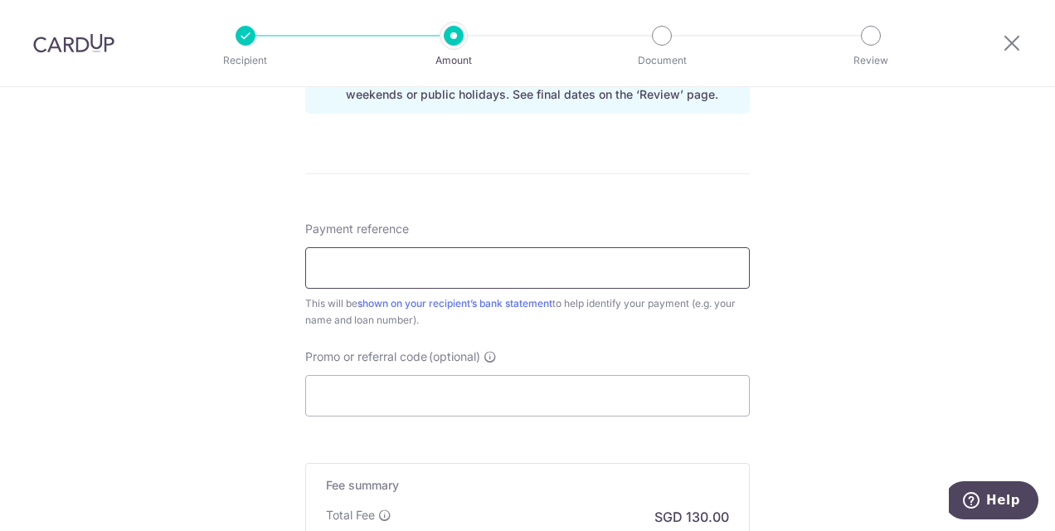
click at [331, 265] on input "Payment reference" at bounding box center [527, 267] width 445 height 41
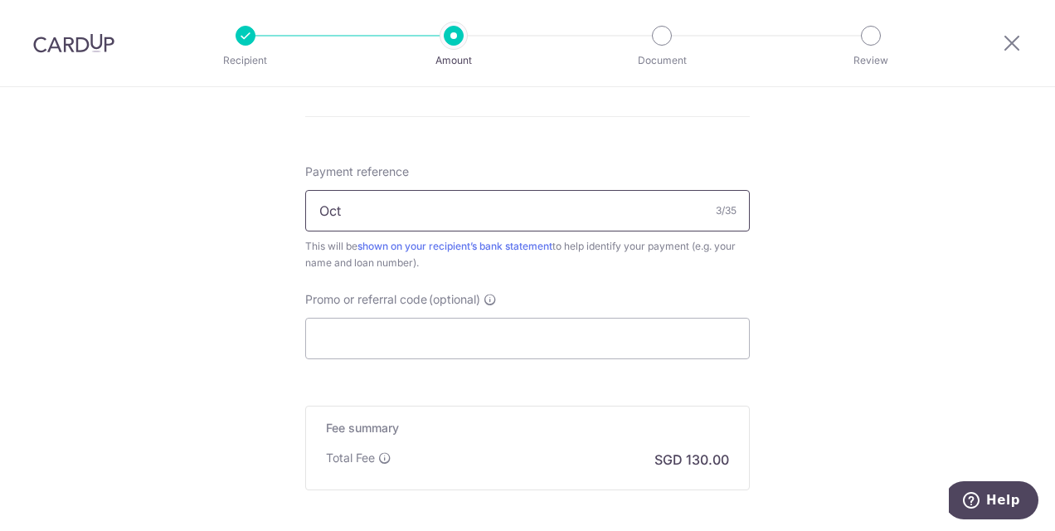
scroll to position [995, 0]
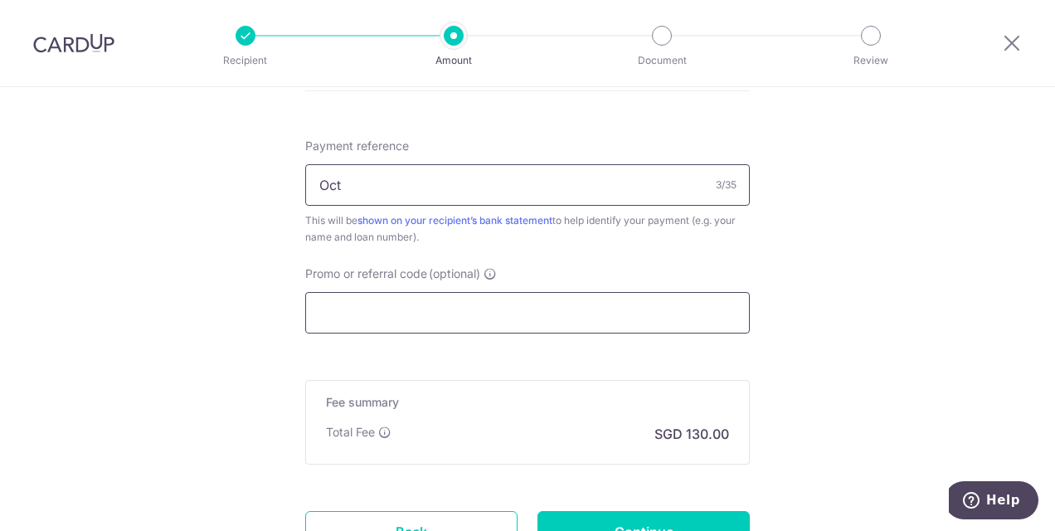
type input "Oct"
click at [394, 305] on input "Promo or referral code (optional)" at bounding box center [527, 312] width 445 height 41
paste input "773-383-918-3"
type input "773-383-918-3"
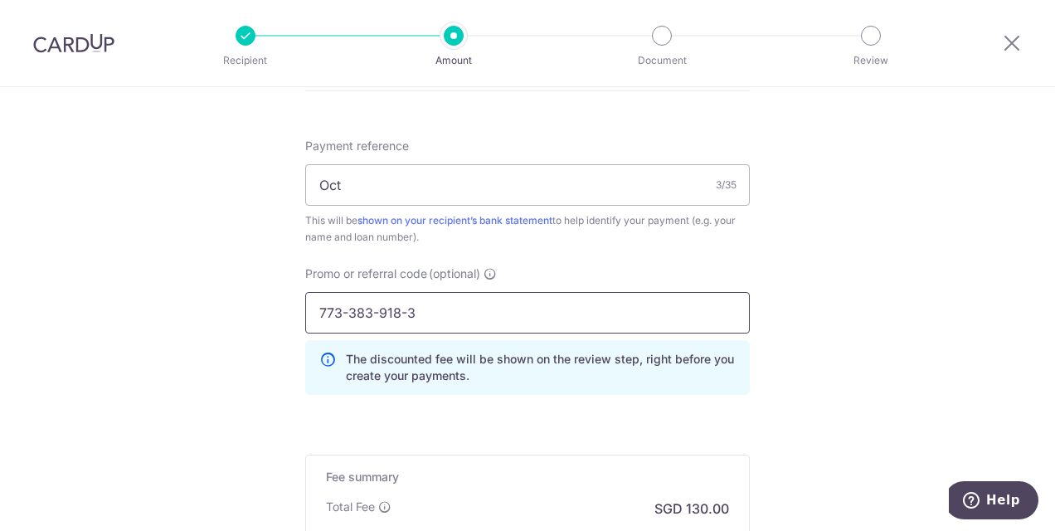
drag, startPoint x: 433, startPoint y: 310, endPoint x: 272, endPoint y: 292, distance: 161.9
type input "rec185"
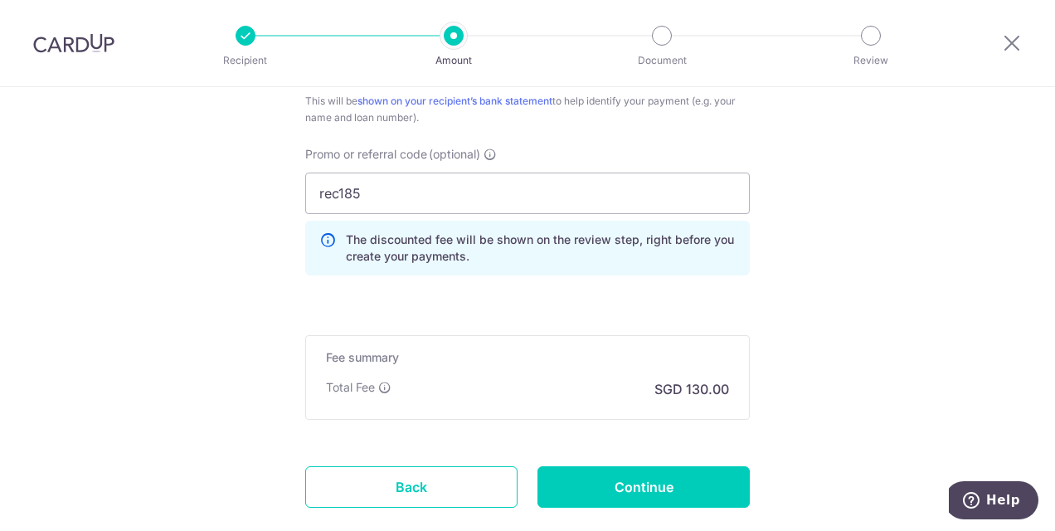
scroll to position [1211, 0]
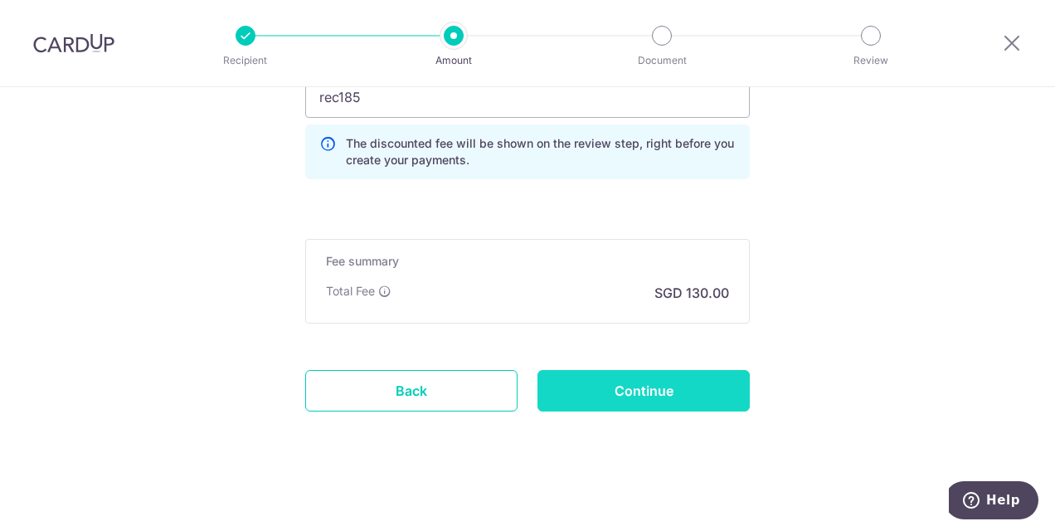
click at [635, 383] on input "Continue" at bounding box center [643, 390] width 212 height 41
type input "Create Schedule"
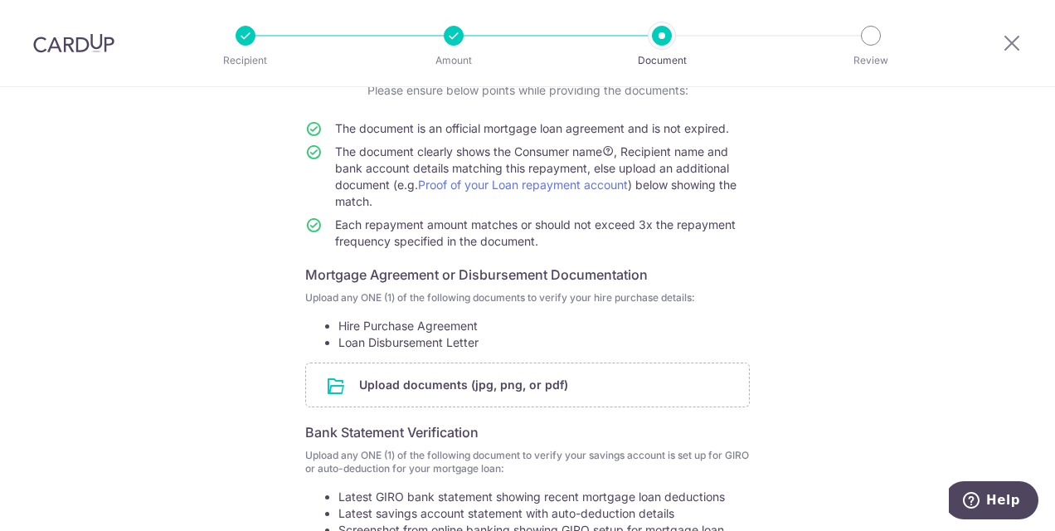
scroll to position [129, 0]
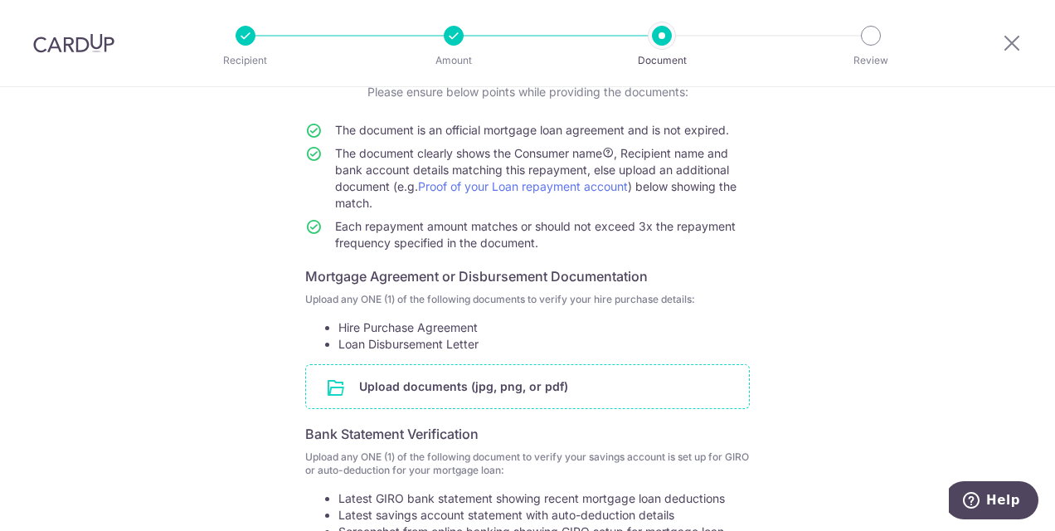
click at [506, 384] on input "file" at bounding box center [527, 386] width 443 height 43
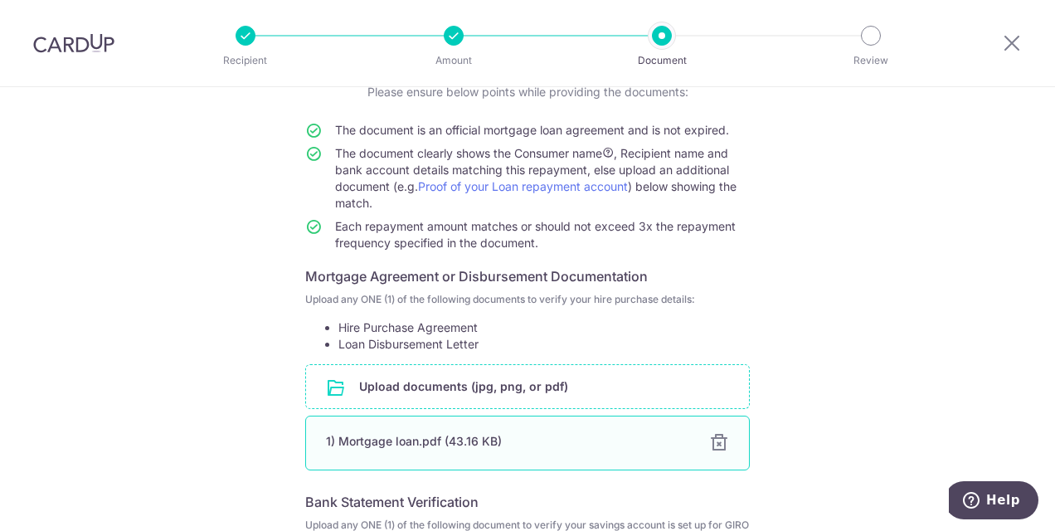
click at [447, 442] on div "1) Mortgage loan.pdf (43.16 KB)" at bounding box center [507, 441] width 363 height 17
click at [326, 438] on div "1) Mortgage loan.pdf (43.16 KB)" at bounding box center [507, 441] width 363 height 17
drag, startPoint x: 321, startPoint y: 438, endPoint x: 410, endPoint y: 433, distance: 88.9
click at [410, 433] on div "1) Mortgage loan.pdf (43.16 KB)" at bounding box center [507, 441] width 363 height 17
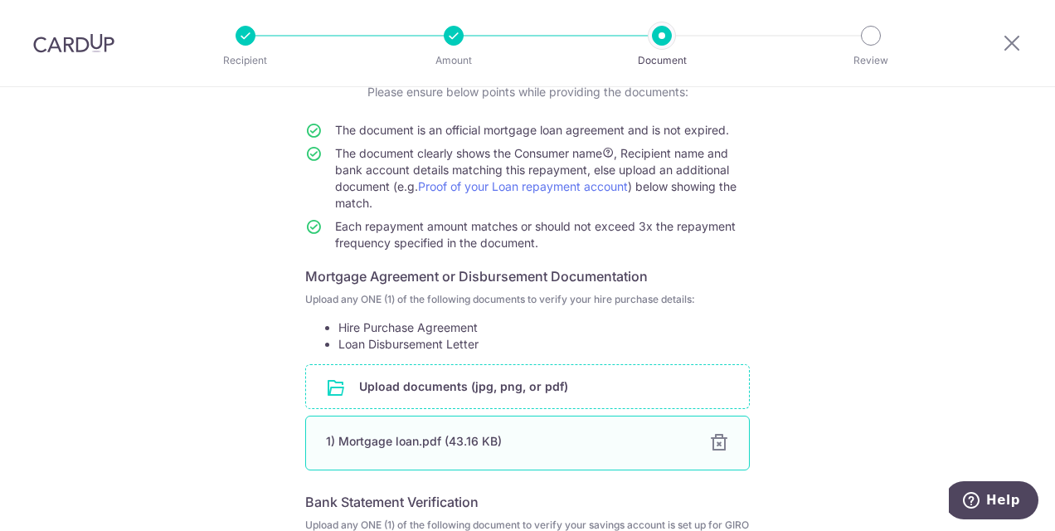
click at [451, 433] on div "1) Mortgage loan.pdf (43.16 KB)" at bounding box center [507, 441] width 363 height 17
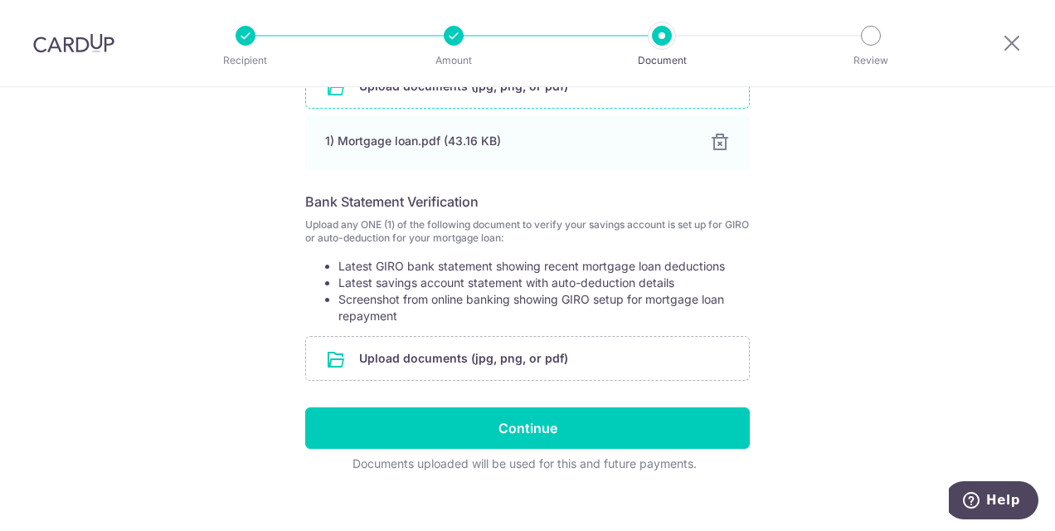
scroll to position [446, 0]
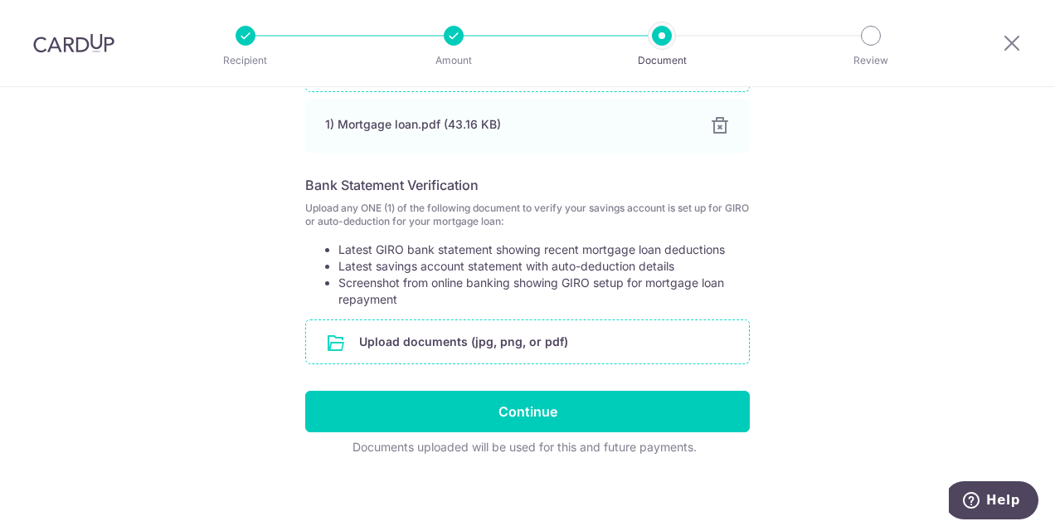
click at [447, 348] on input "file" at bounding box center [527, 341] width 443 height 43
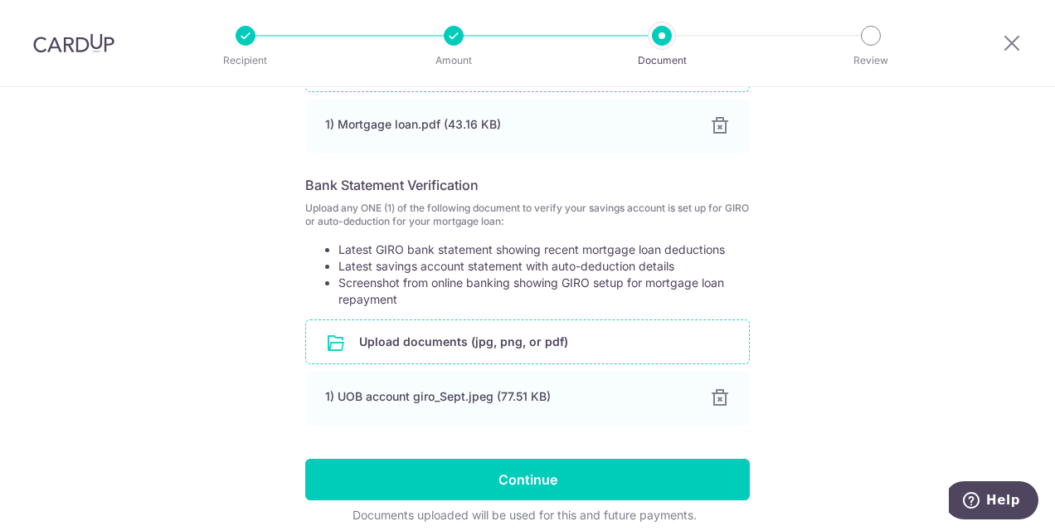
scroll to position [514, 0]
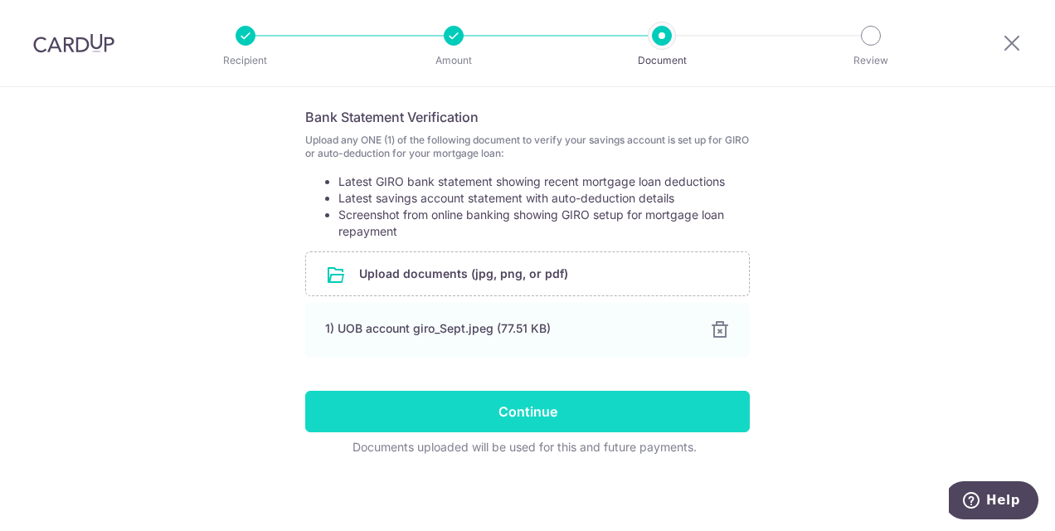
click at [486, 411] on input "Continue" at bounding box center [527, 411] width 445 height 41
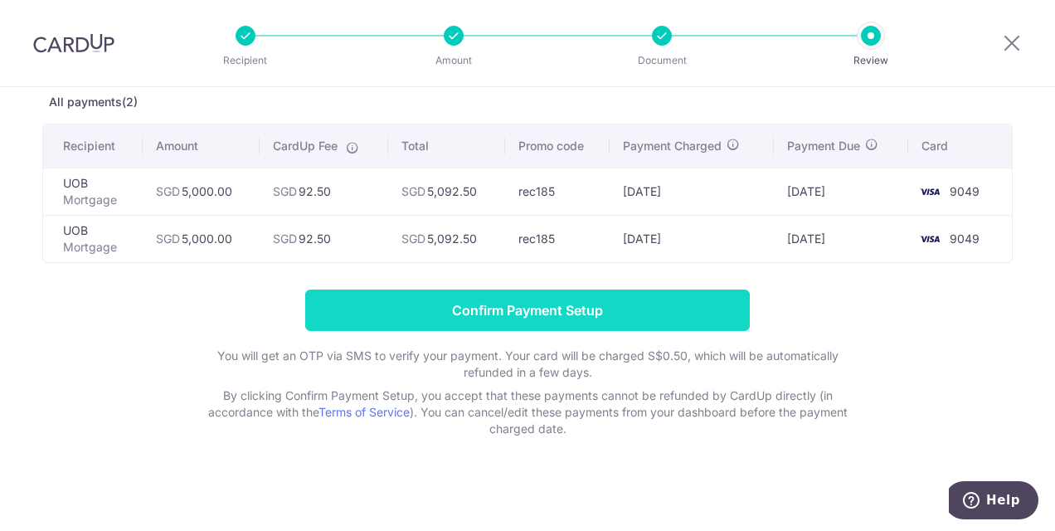
scroll to position [91, 0]
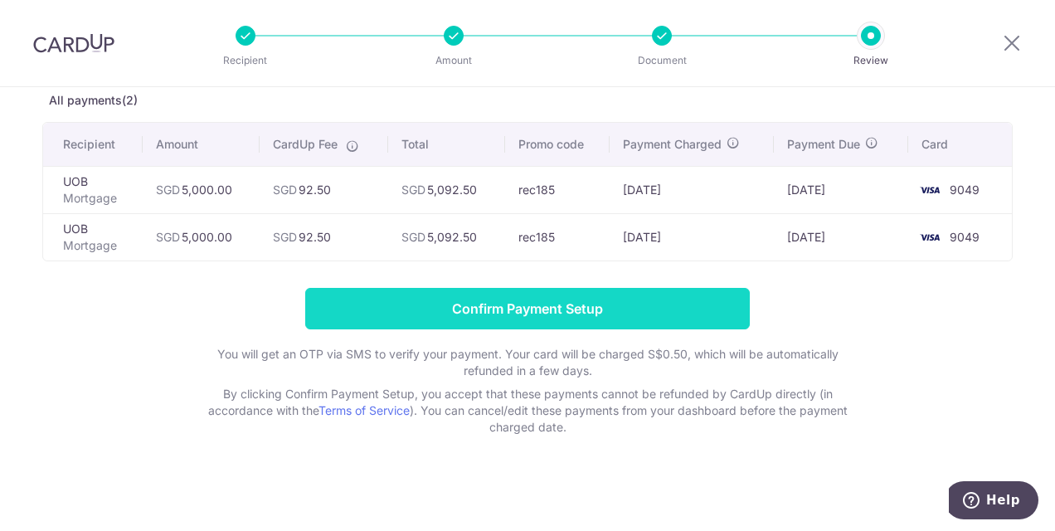
click at [489, 314] on input "Confirm Payment Setup" at bounding box center [527, 308] width 445 height 41
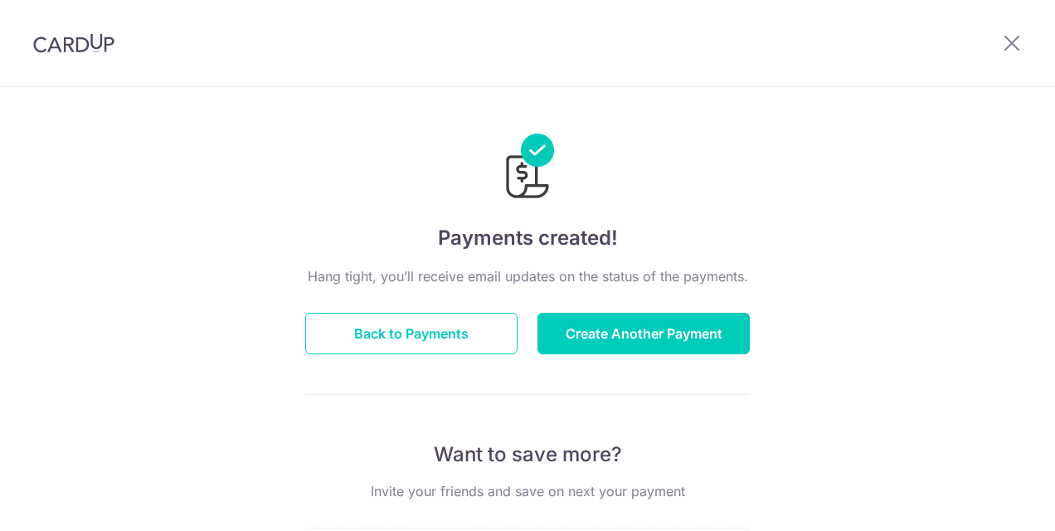
click at [456, 333] on button "Back to Payments" at bounding box center [411, 333] width 212 height 41
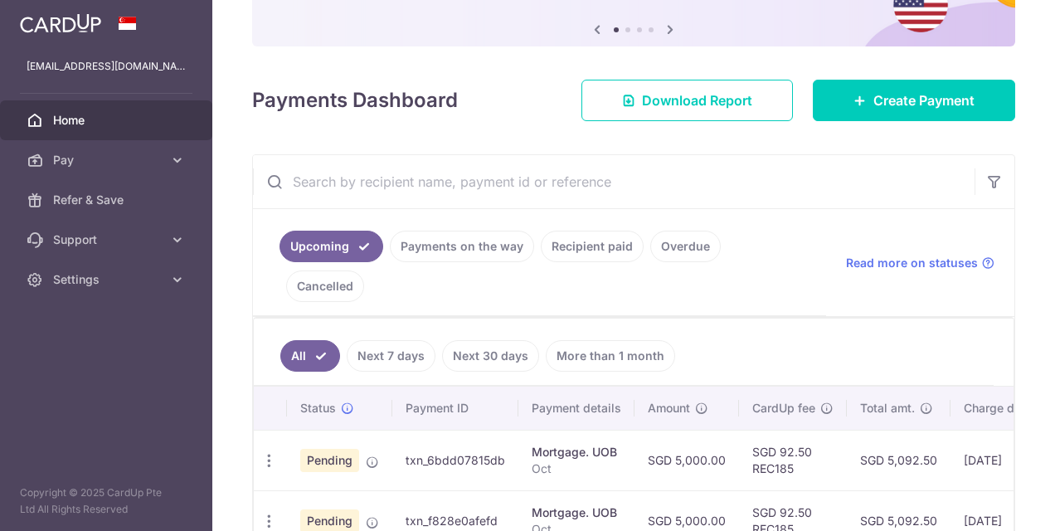
scroll to position [230, 0]
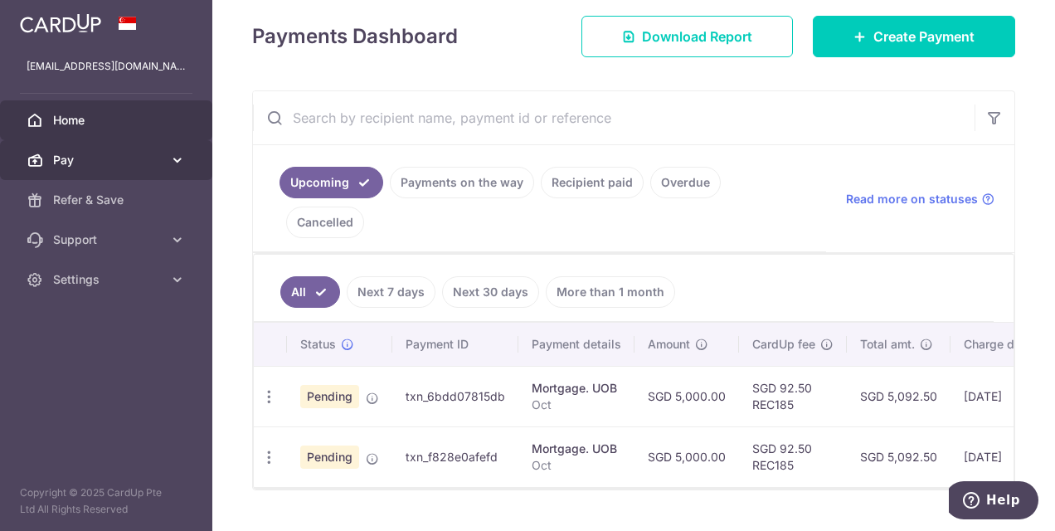
click at [80, 164] on span "Pay" at bounding box center [107, 160] width 109 height 17
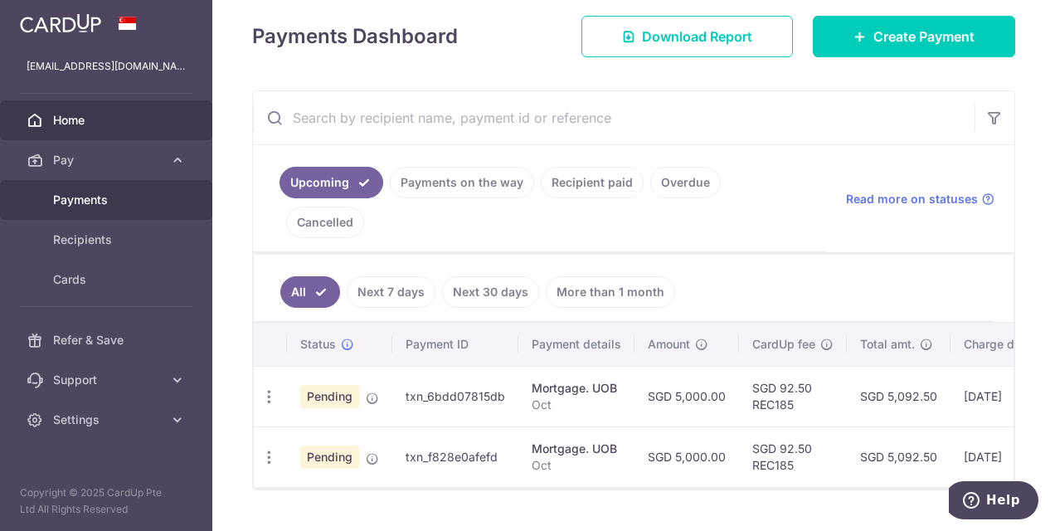
click at [89, 196] on span "Payments" at bounding box center [107, 200] width 109 height 17
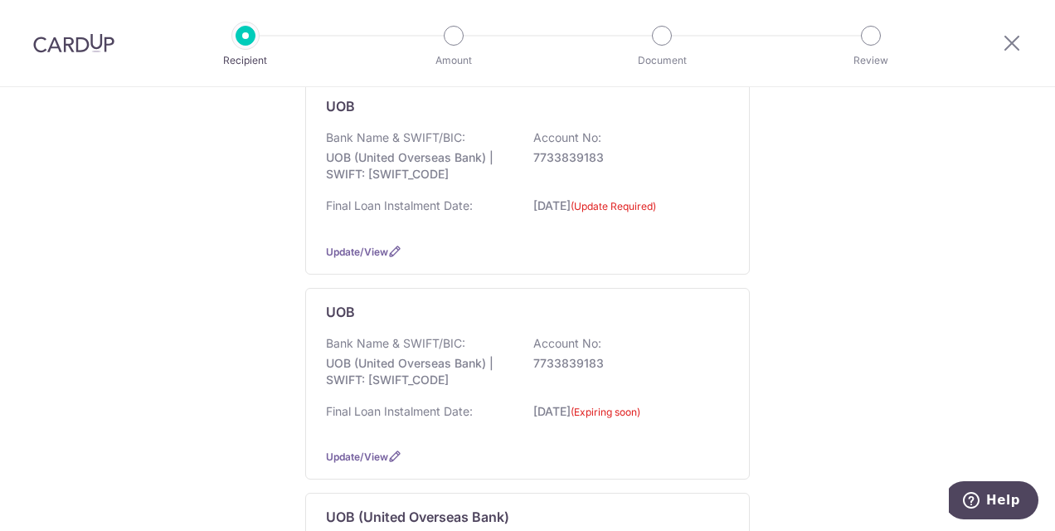
scroll to position [166, 0]
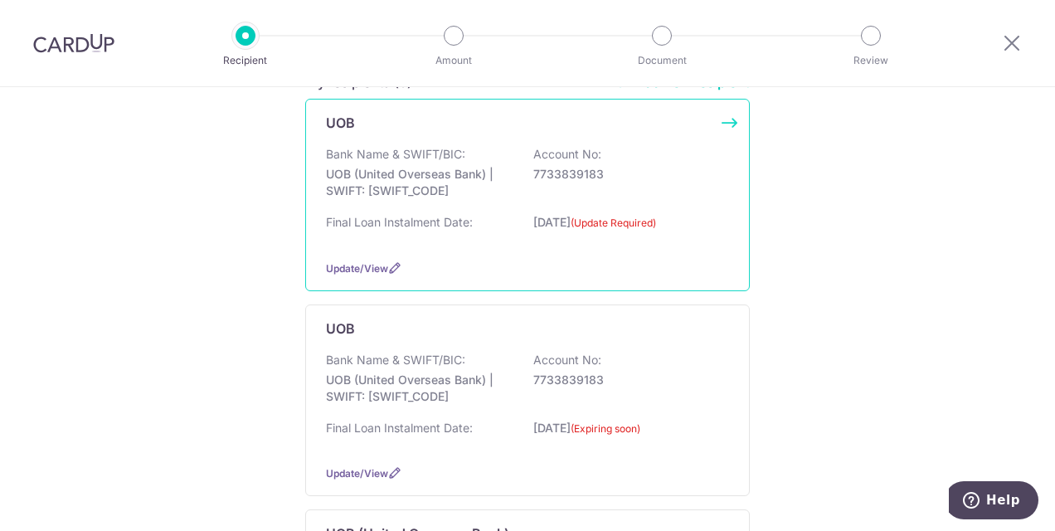
click at [456, 241] on div "Final Loan Instalment Date: [DATE] (Update Required)" at bounding box center [527, 230] width 403 height 32
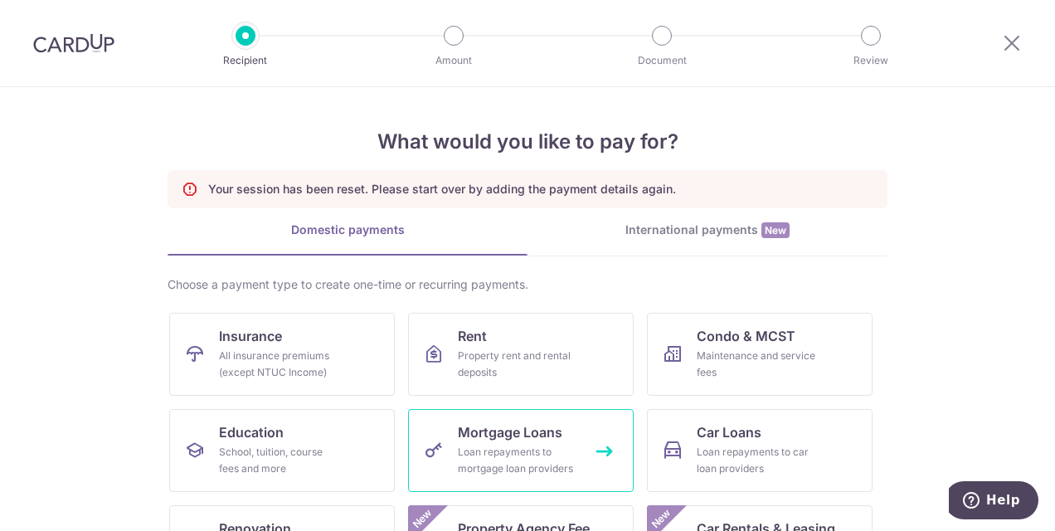
click at [518, 451] on div "Loan repayments to mortgage loan providers" at bounding box center [517, 460] width 119 height 33
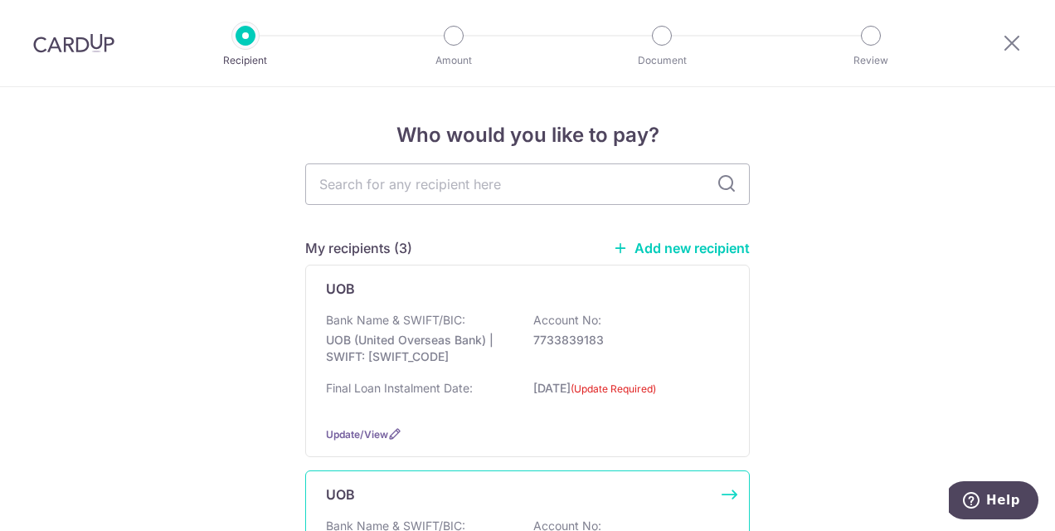
scroll to position [249, 0]
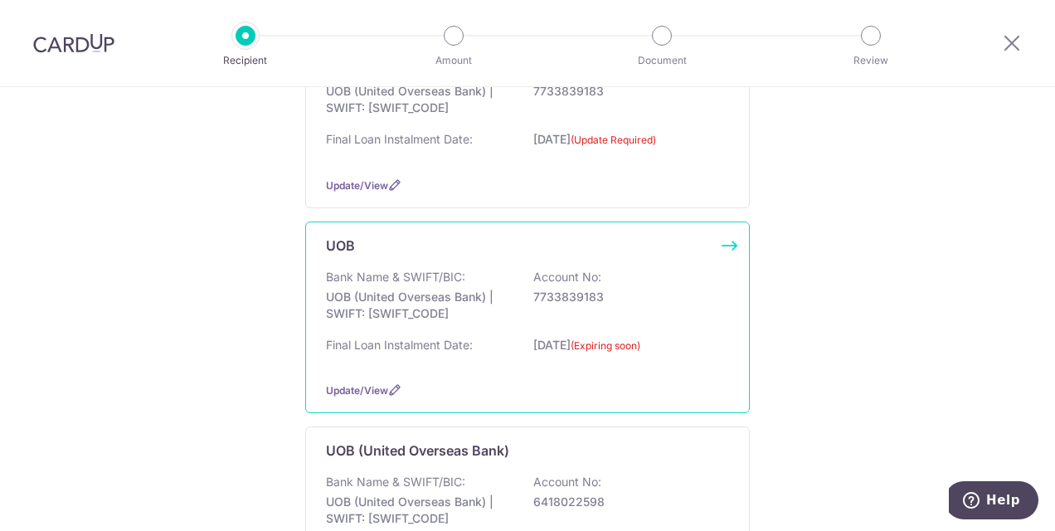
click at [627, 299] on p "7733839183" at bounding box center [626, 297] width 186 height 17
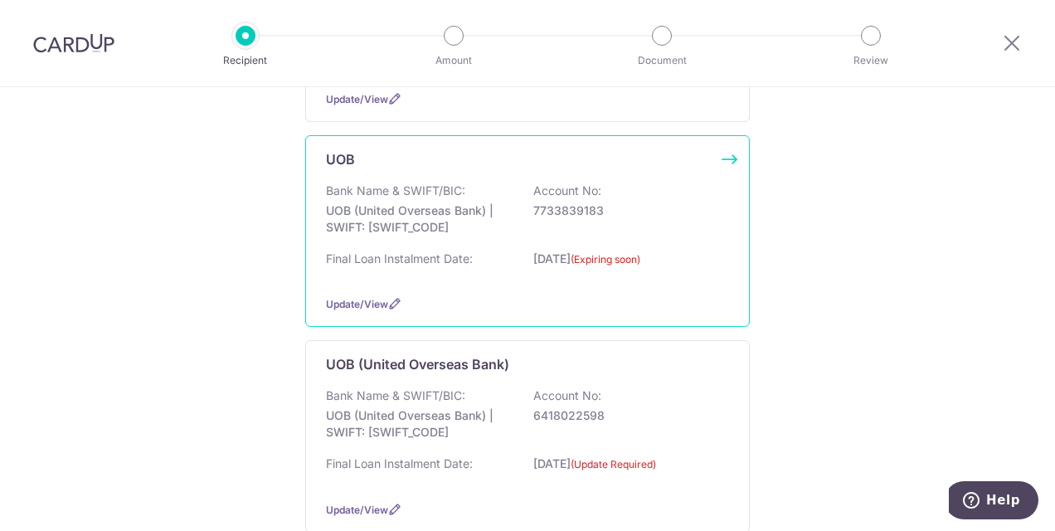
scroll to position [415, 0]
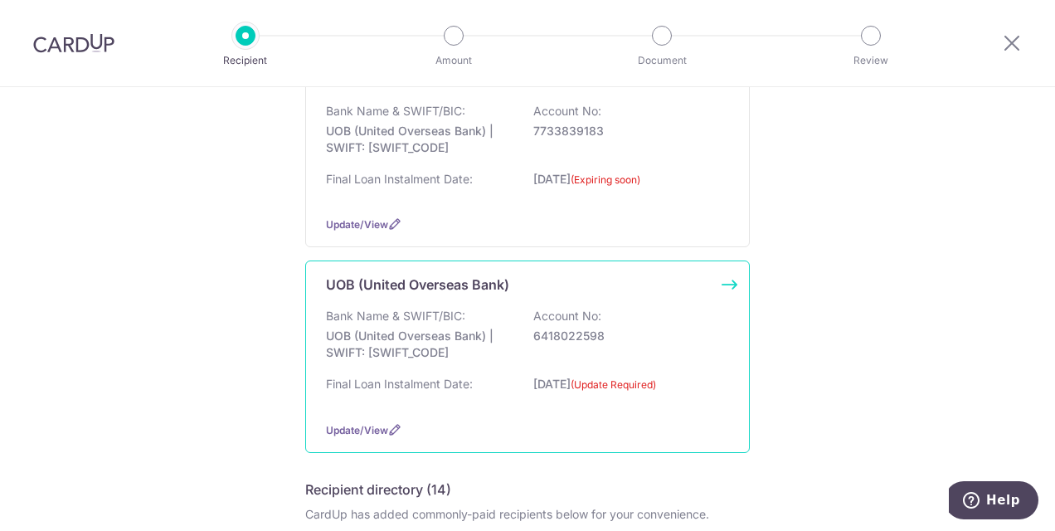
click at [635, 329] on p "6418022598" at bounding box center [626, 336] width 186 height 17
